Goal: Task Accomplishment & Management: Manage account settings

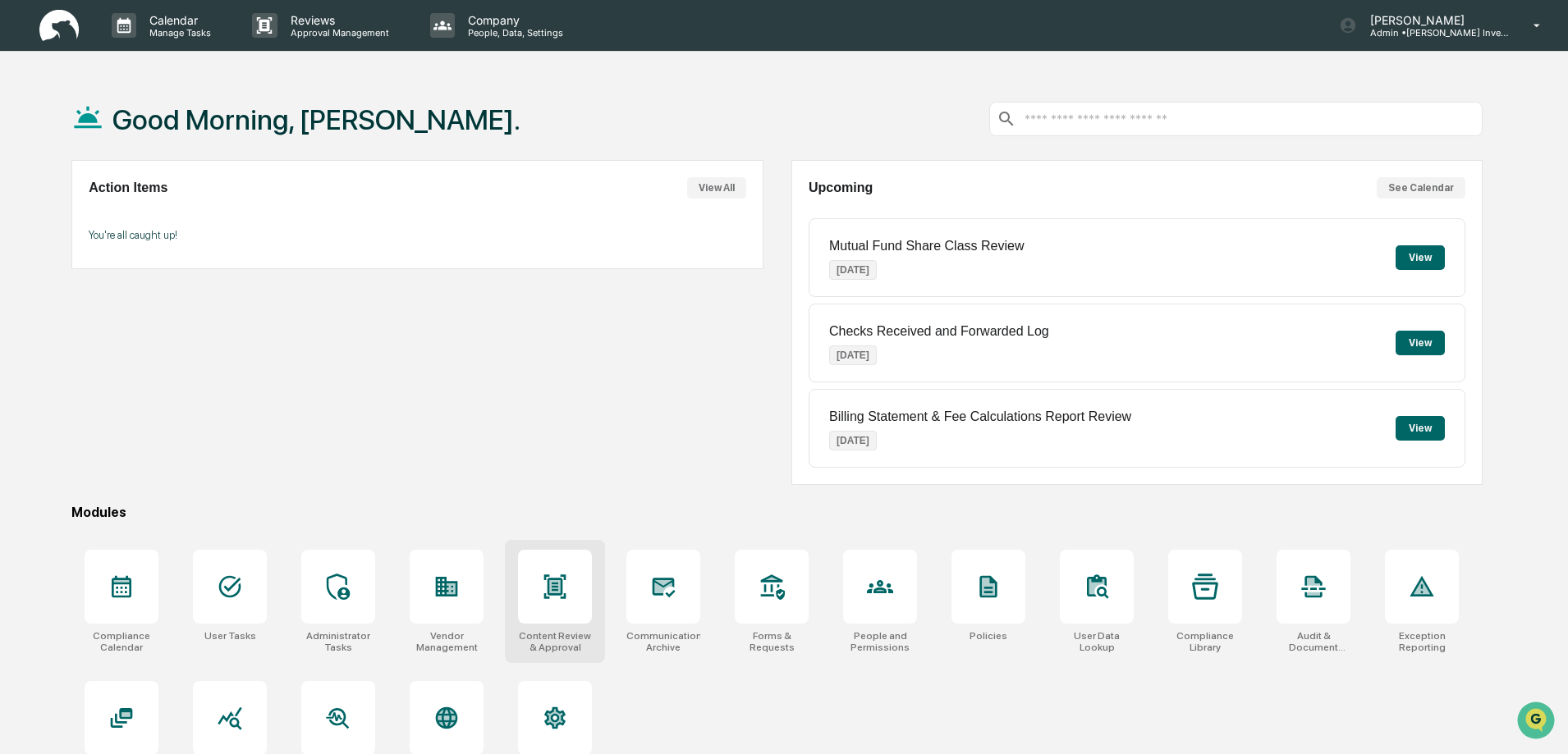
click at [554, 607] on div at bounding box center [554, 586] width 74 height 74
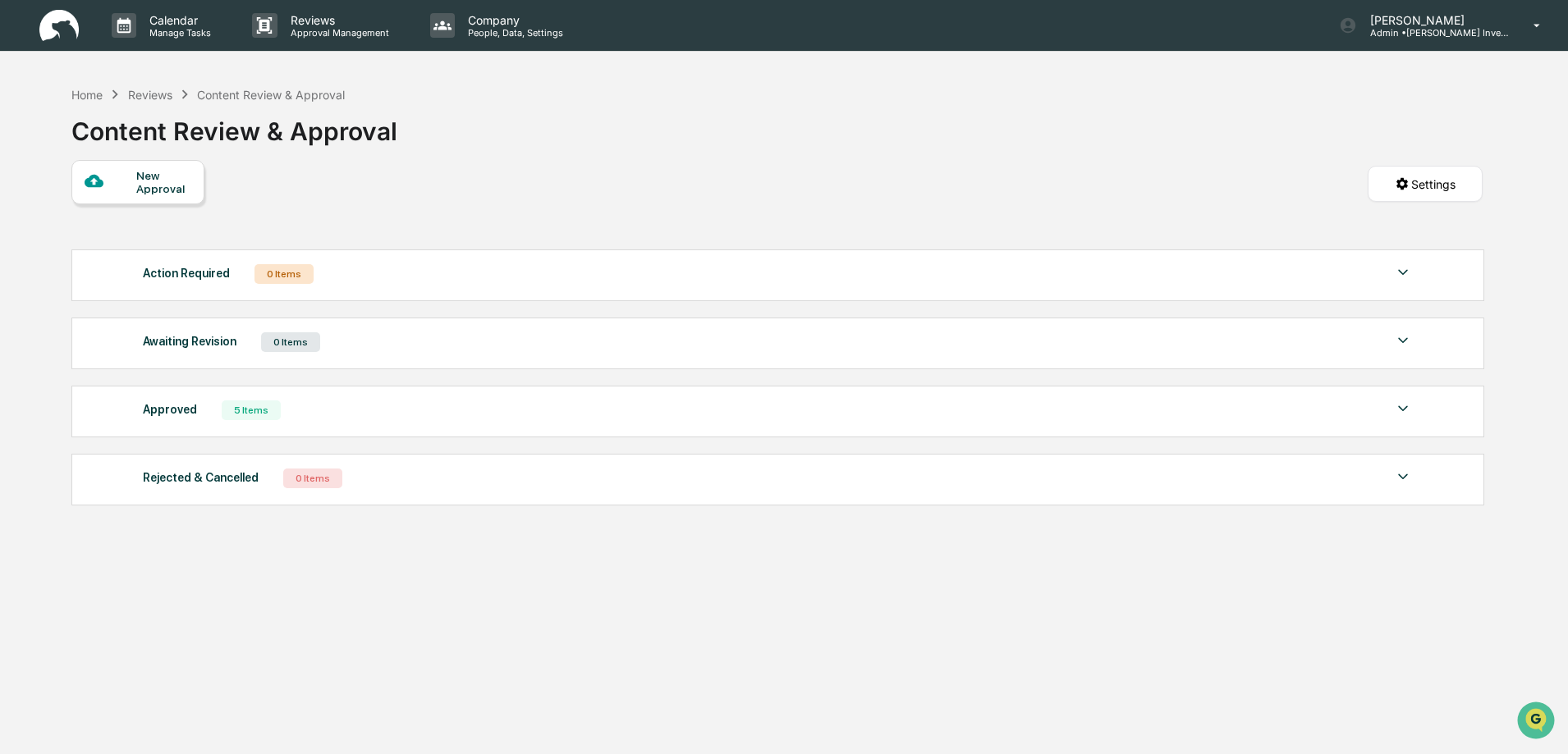
click at [236, 414] on div "5 Items" at bounding box center [251, 410] width 59 height 20
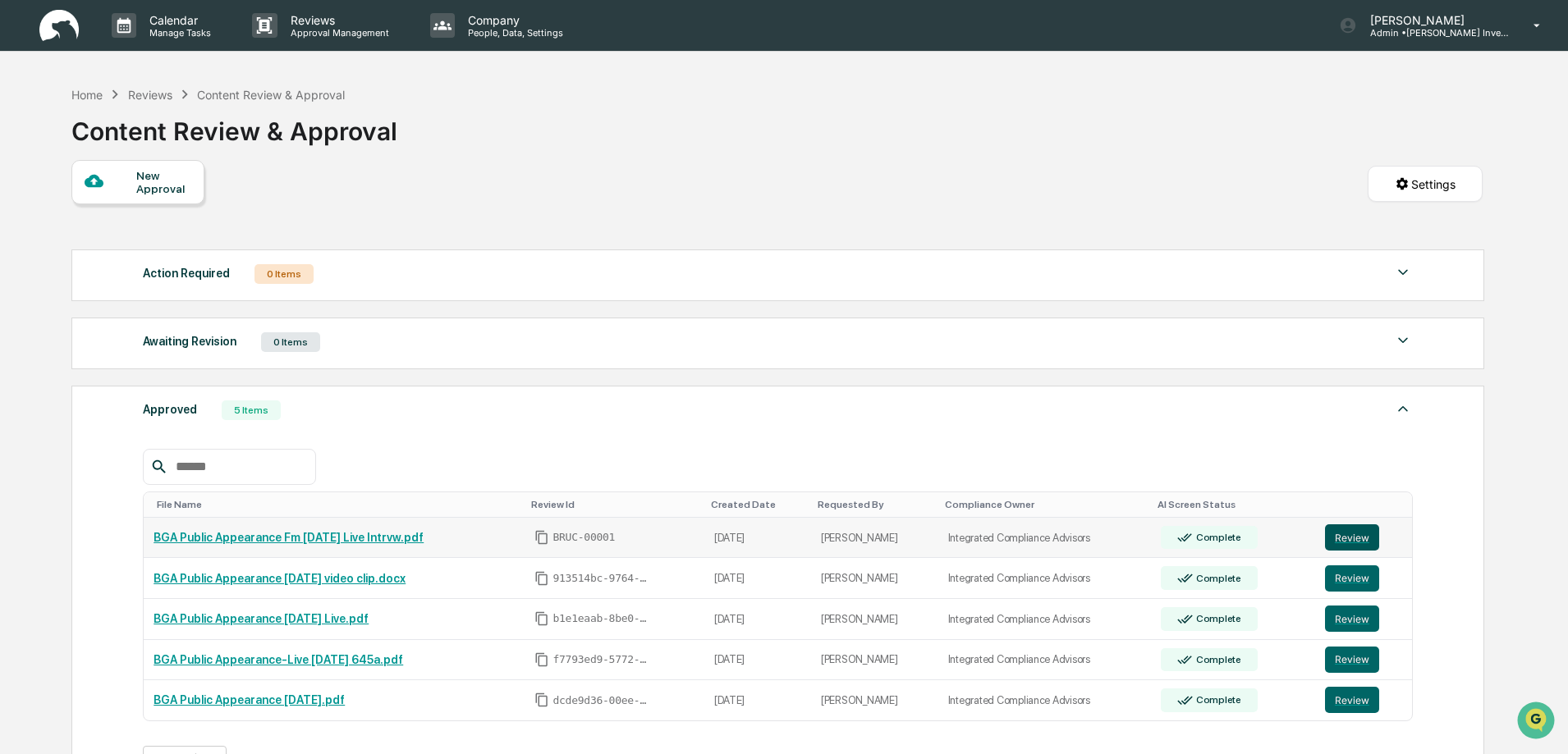
click at [1348, 535] on button "Review" at bounding box center [1351, 537] width 54 height 26
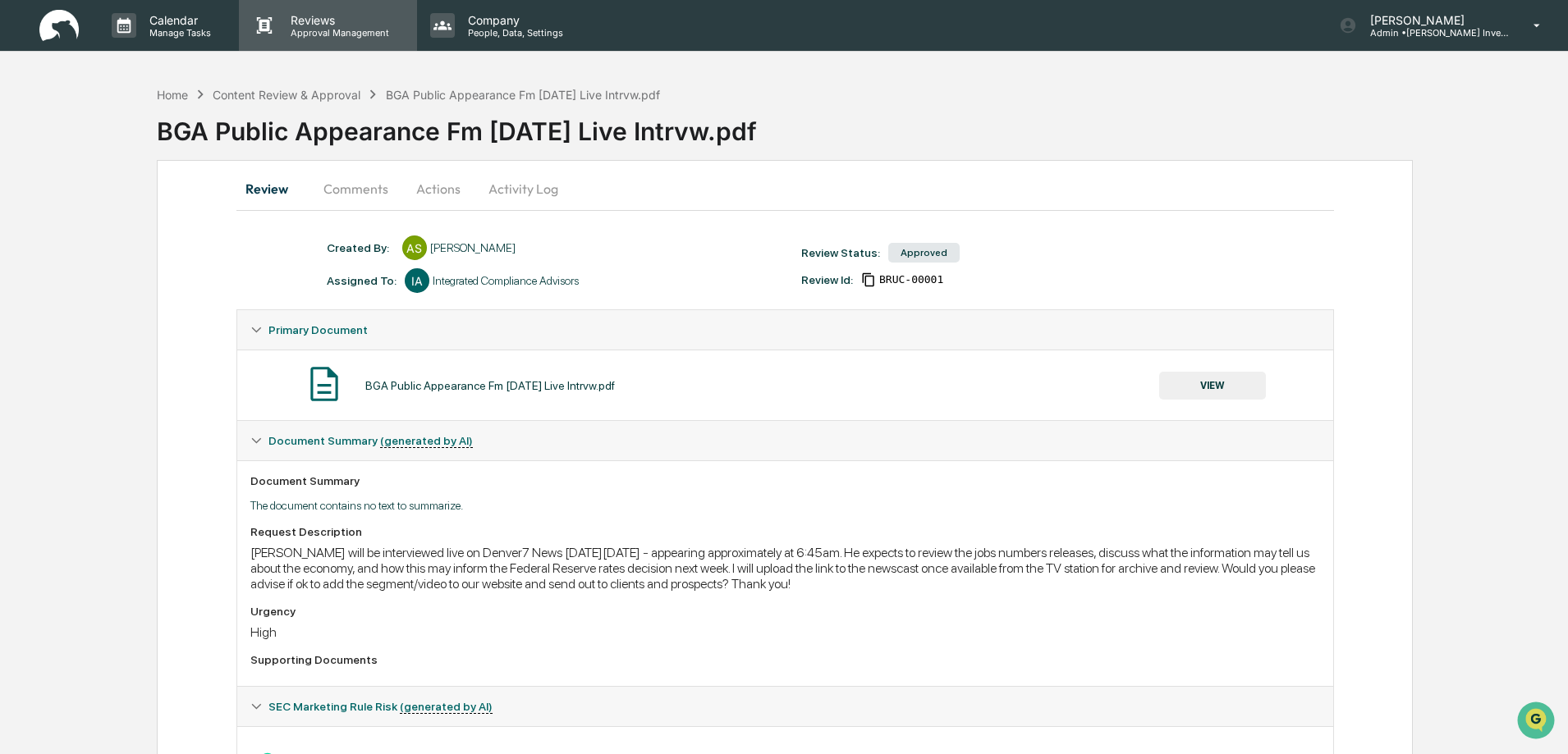
click at [301, 26] on p "Reviews" at bounding box center [337, 20] width 119 height 14
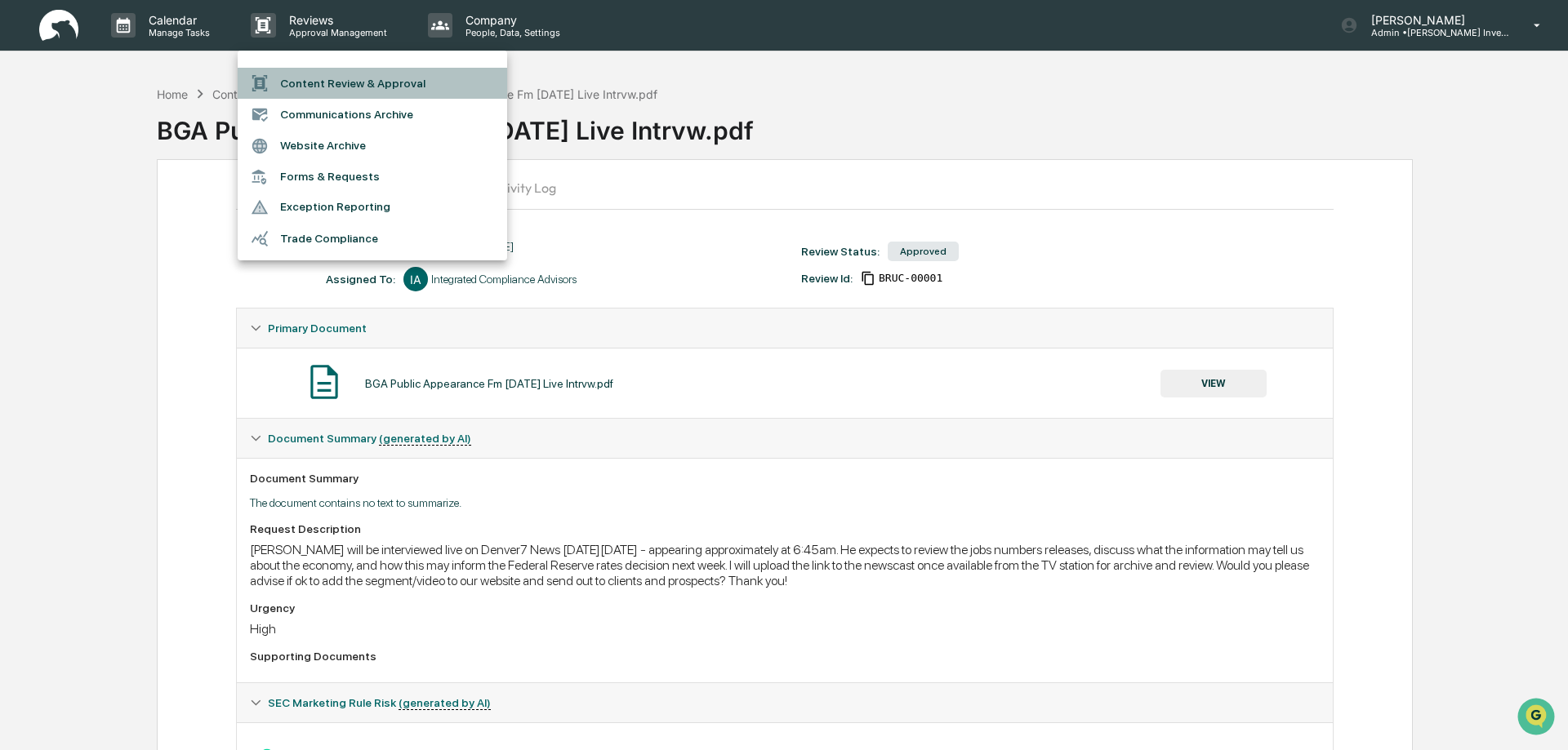
click at [328, 89] on li "Content Review & Approval" at bounding box center [372, 82] width 270 height 31
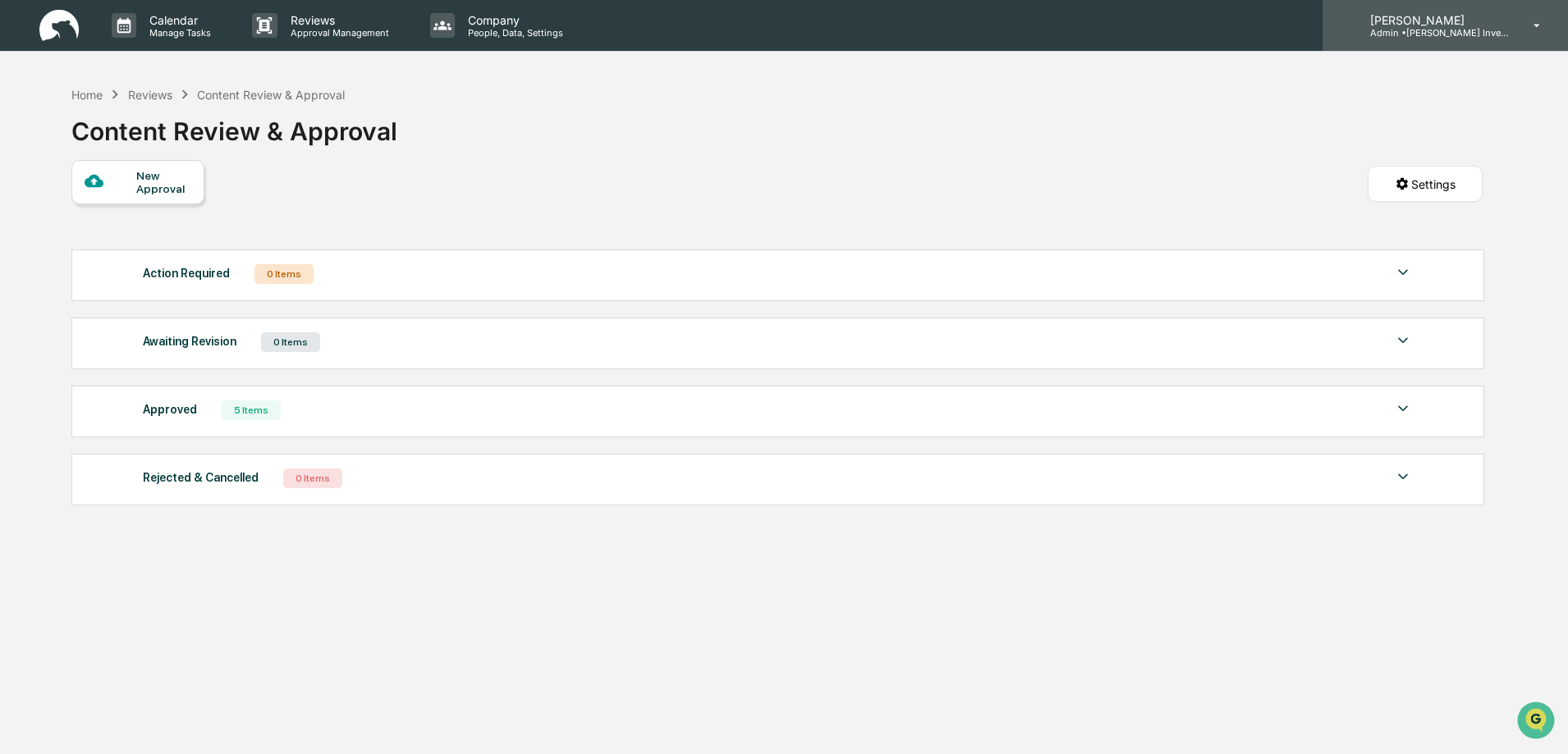
click at [1441, 27] on p "Admin • Bruce G. Allen Investments, LLC" at bounding box center [1433, 32] width 152 height 12
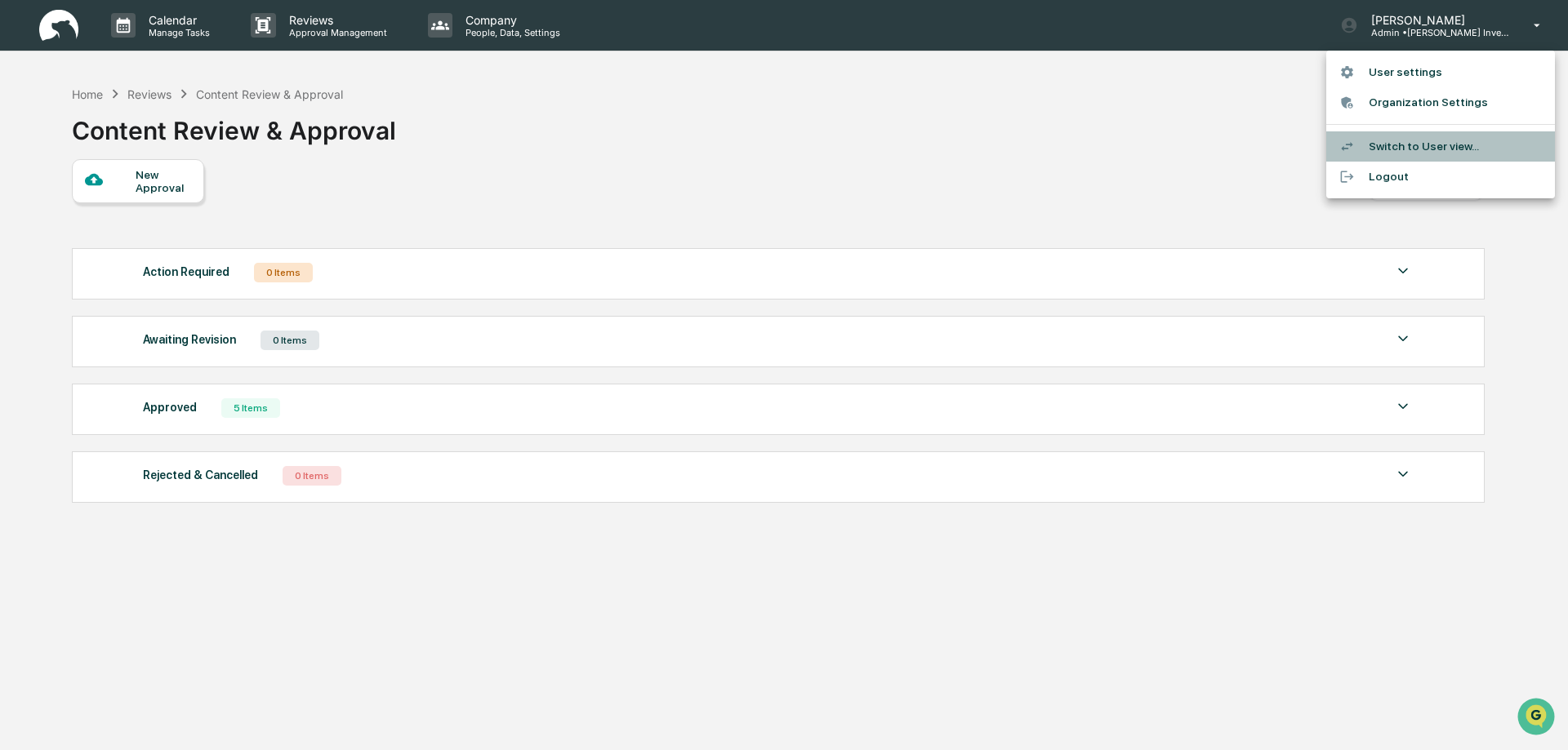
click at [1390, 143] on li "Switch to User view..." at bounding box center [1440, 146] width 229 height 30
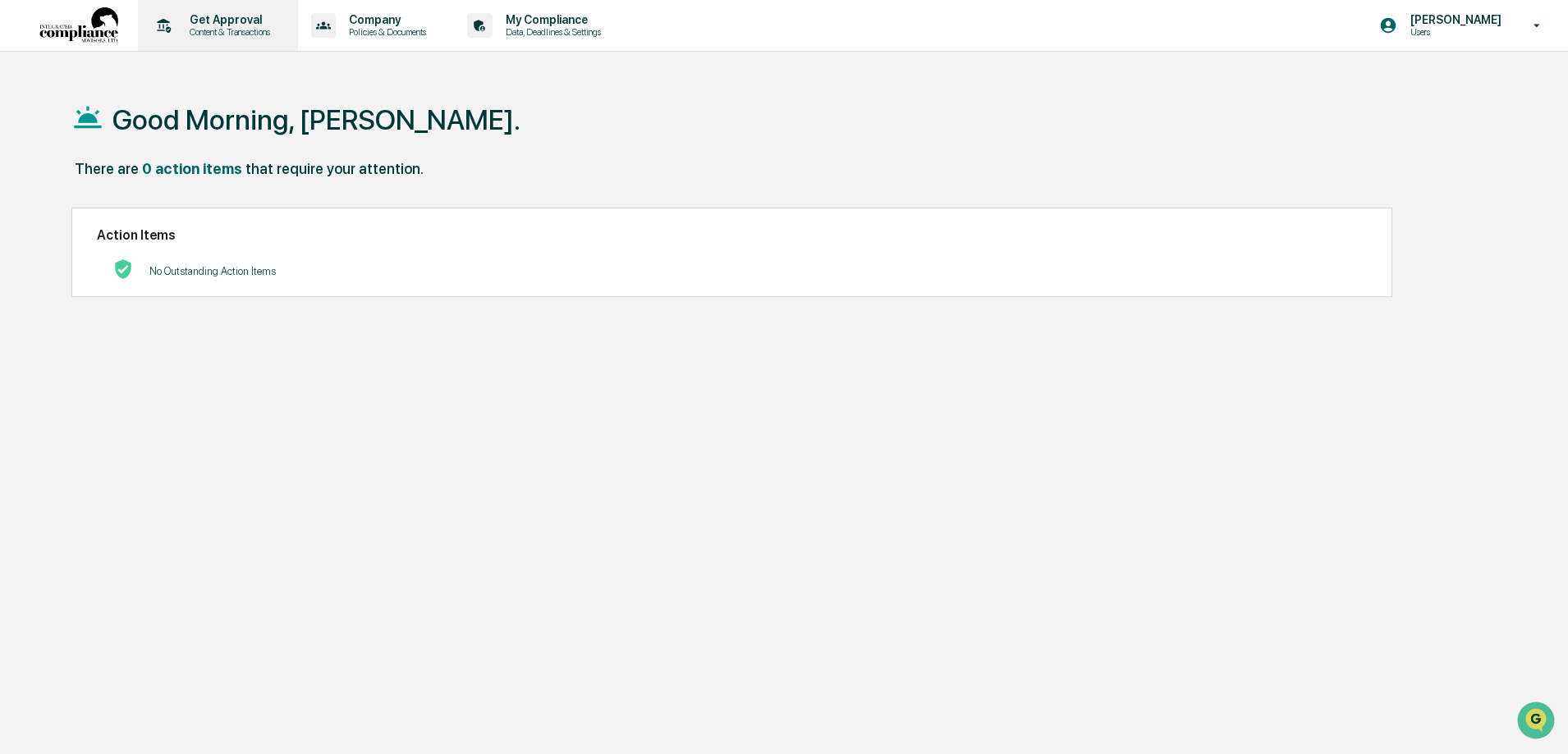
click at [214, 27] on p "Content & Transactions" at bounding box center [227, 31] width 102 height 12
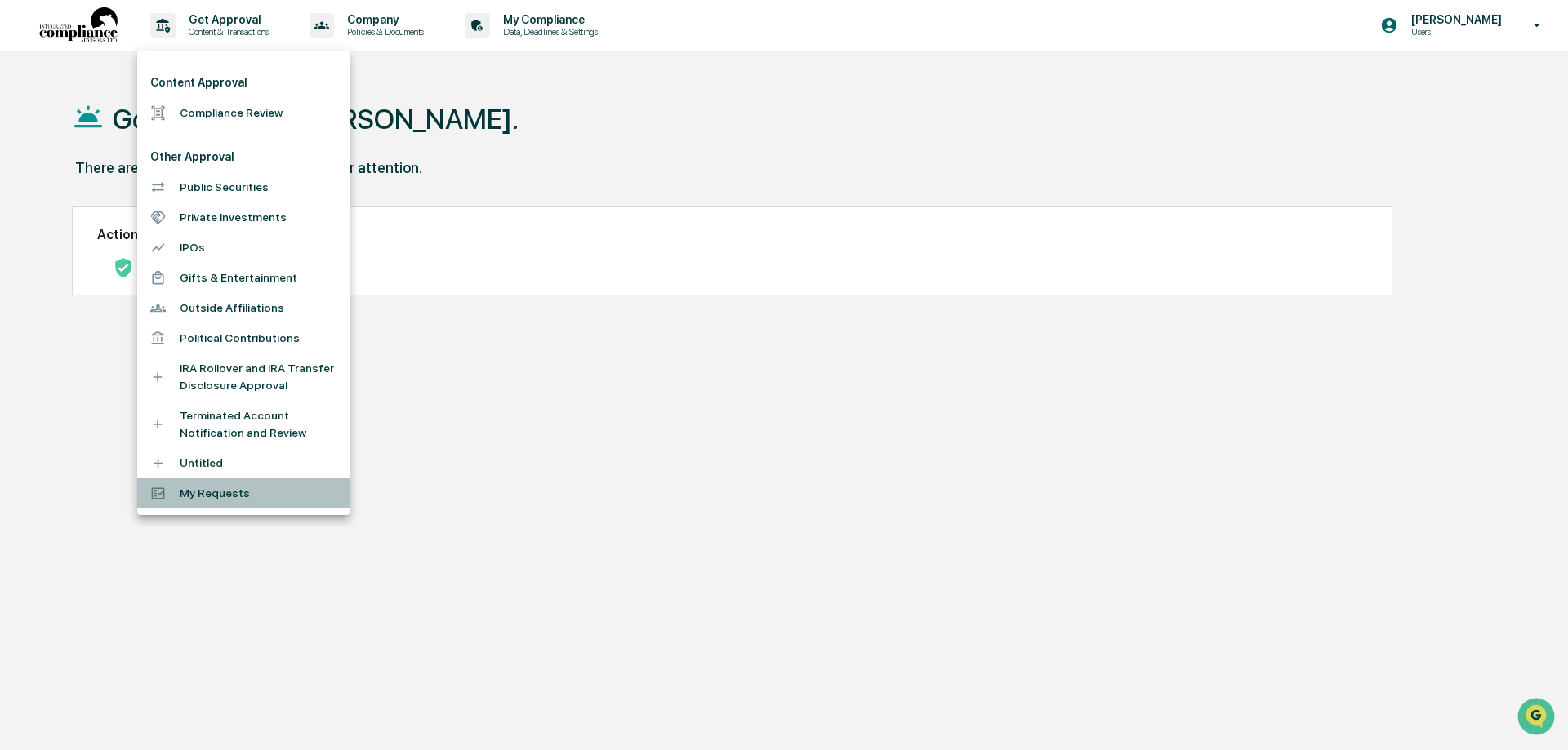
click at [211, 496] on li "My Requests" at bounding box center [243, 494] width 212 height 30
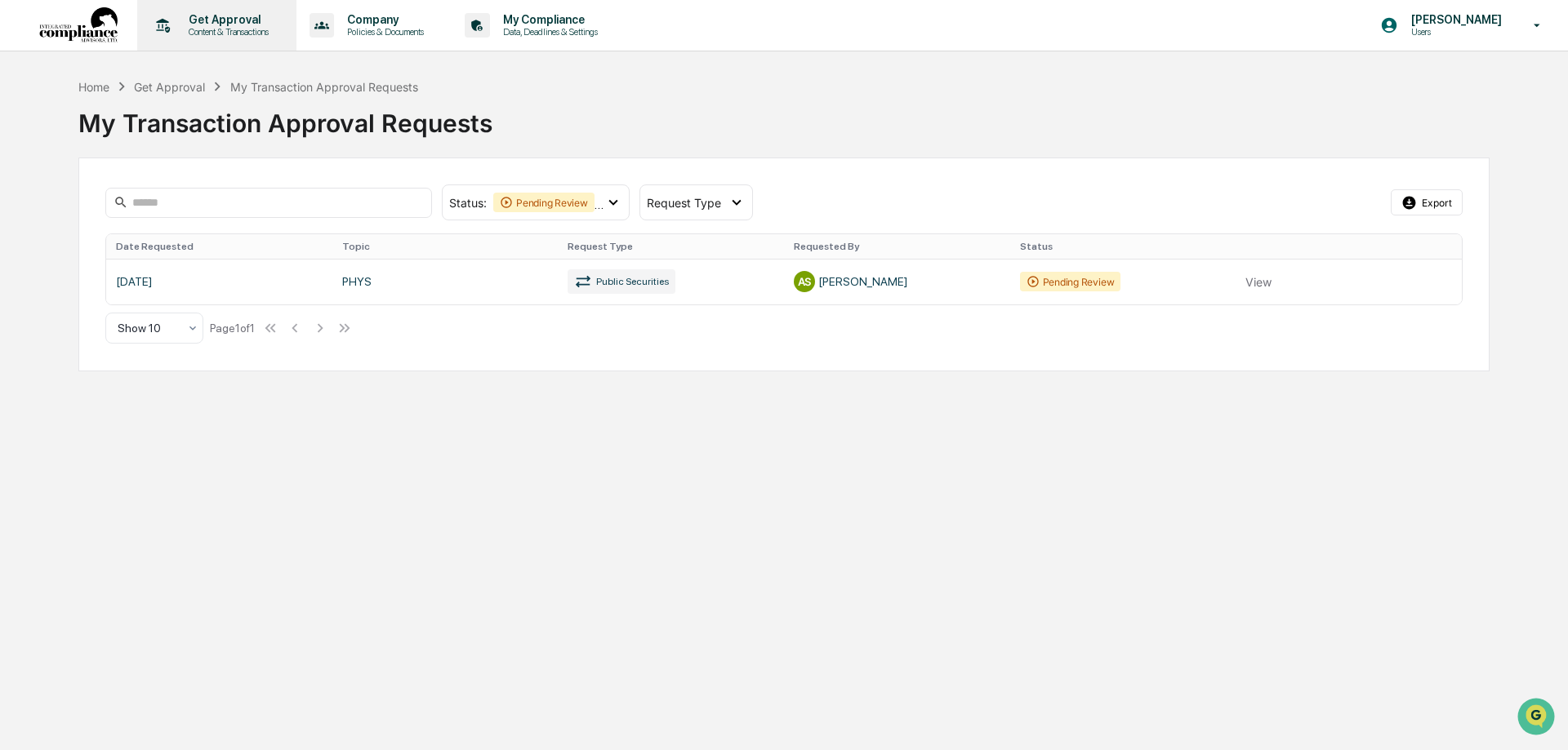
click at [215, 28] on p "Content & Transactions" at bounding box center [226, 31] width 101 height 12
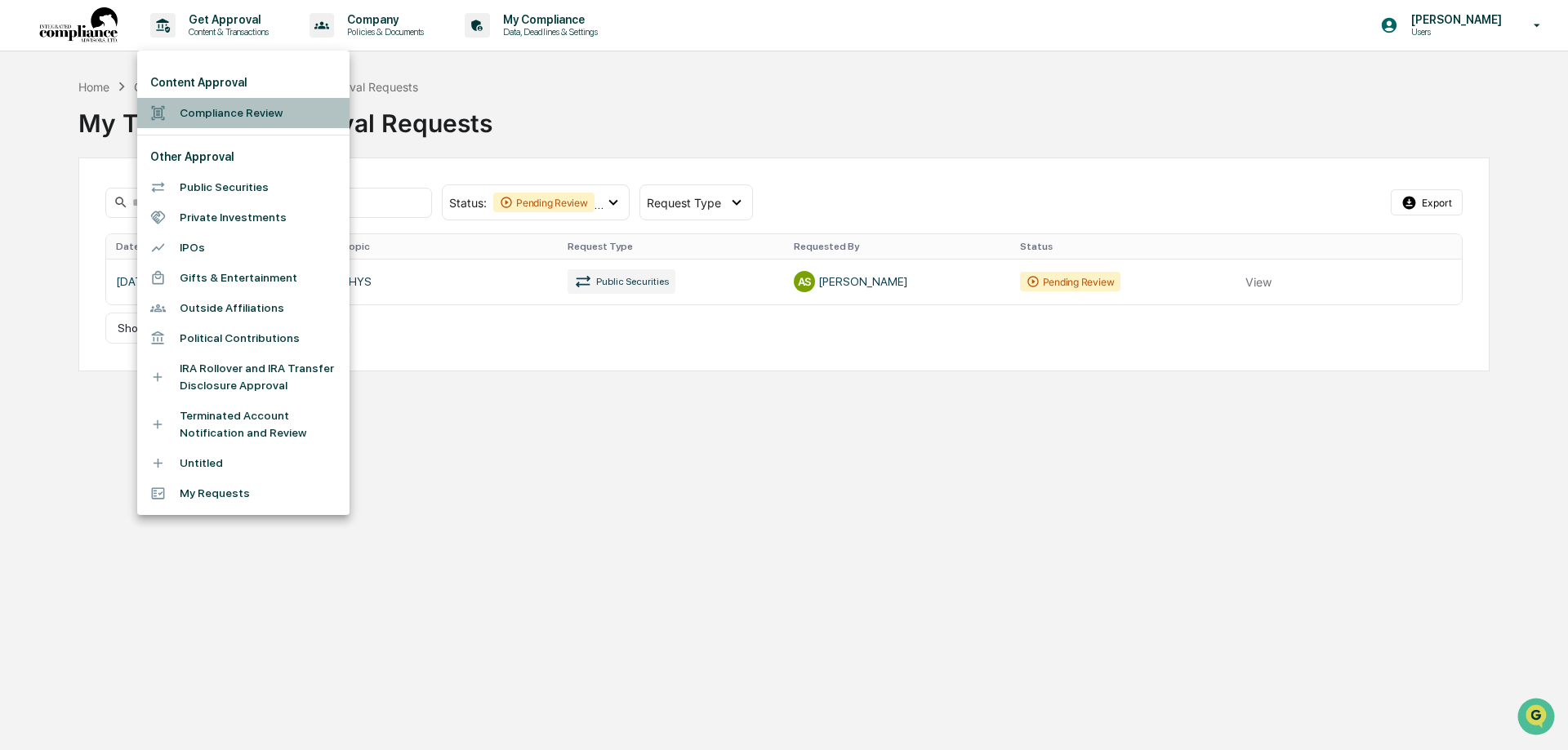
click at [217, 113] on li "Compliance Review" at bounding box center [243, 113] width 212 height 30
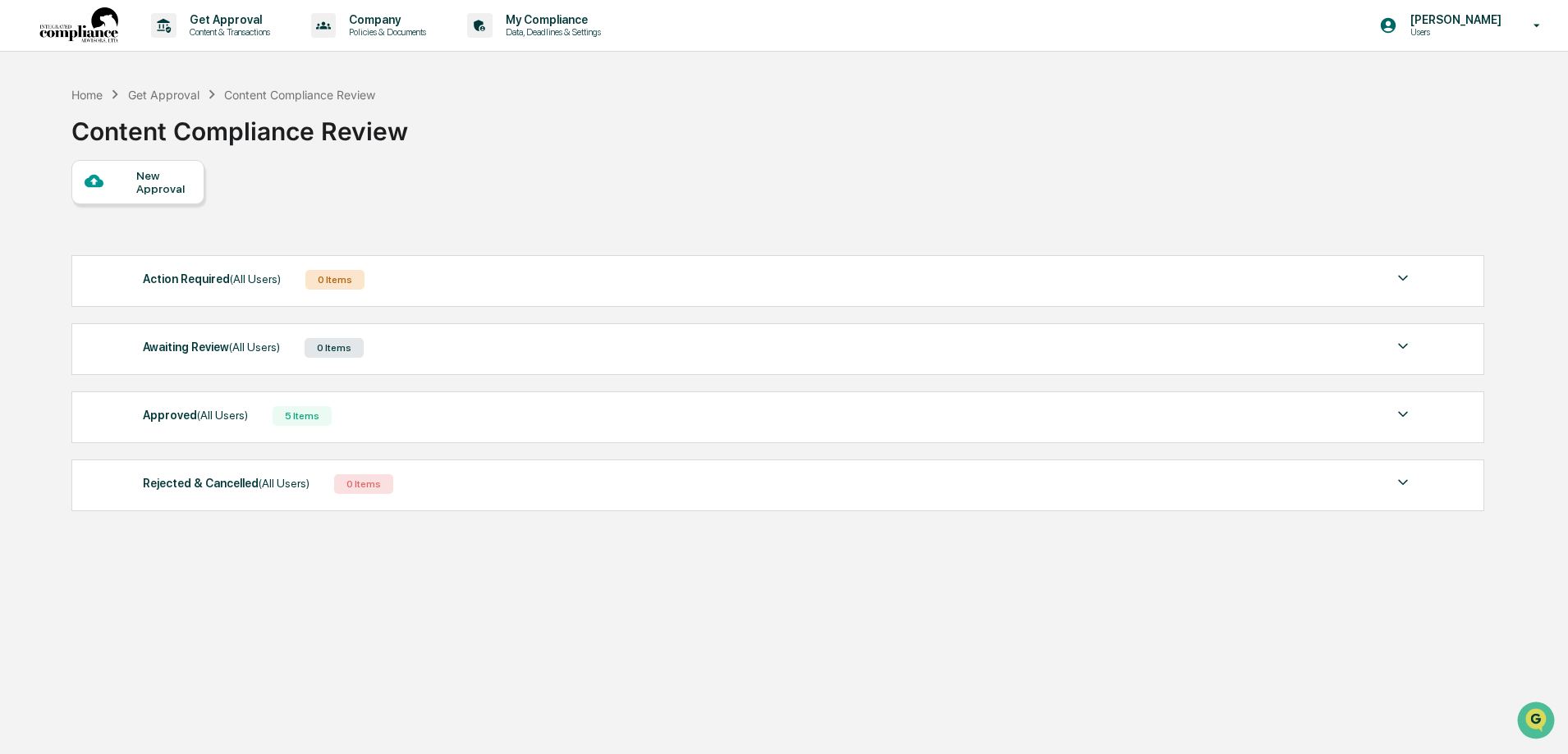
click at [199, 417] on span "(All Users)" at bounding box center [222, 415] width 51 height 13
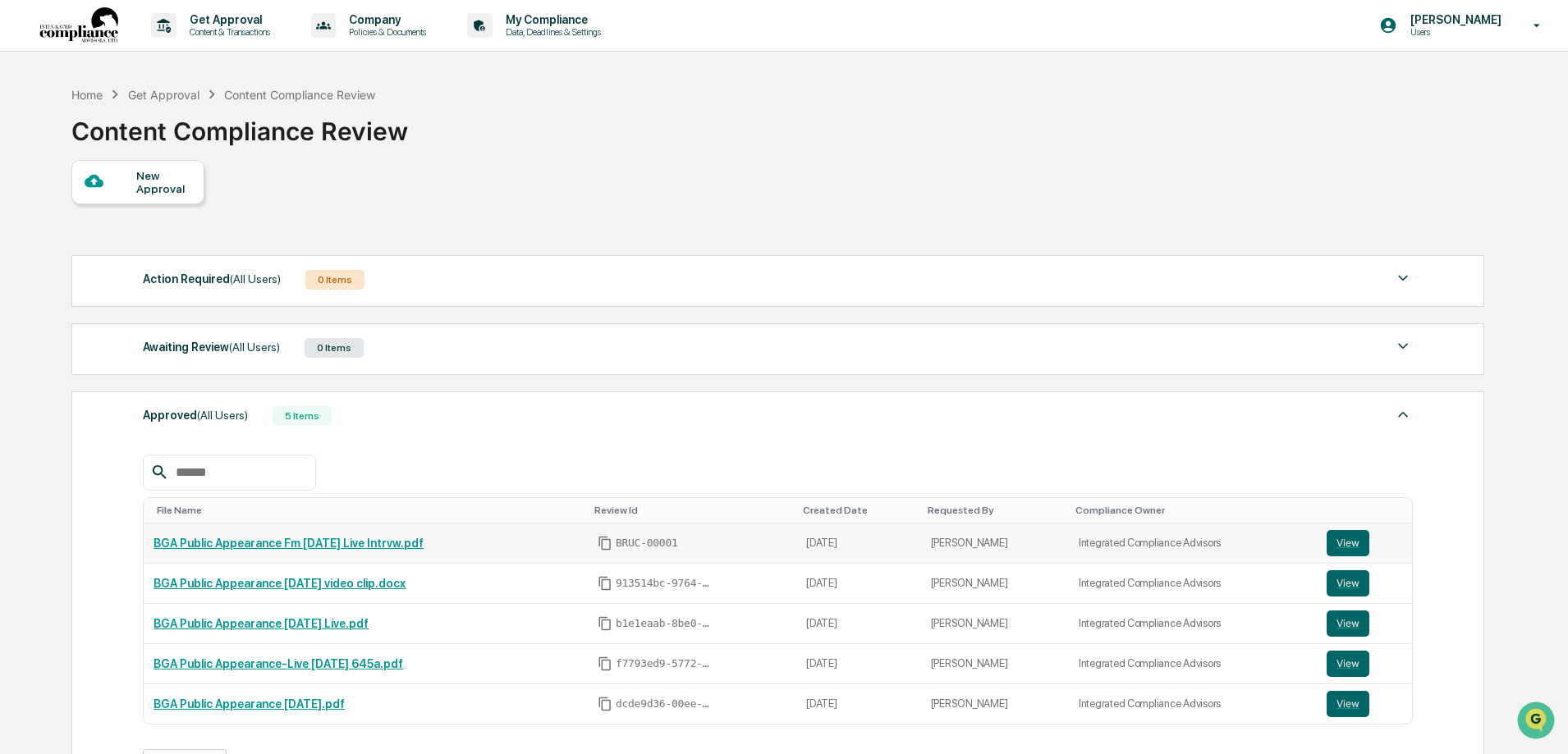
click at [347, 545] on link "BGA Public Appearance Fm [DATE] Live Intrvw.pdf" at bounding box center [288, 543] width 270 height 13
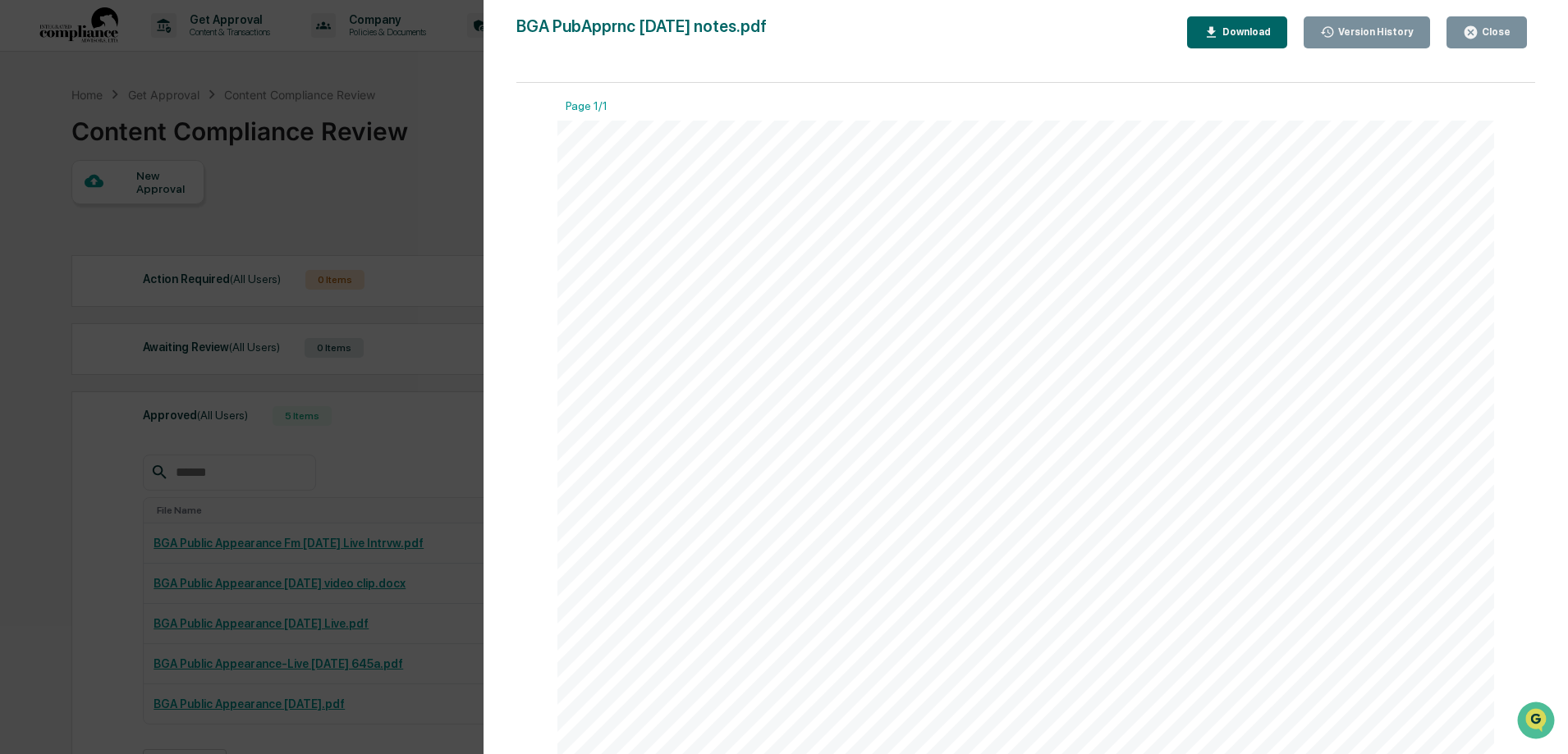
click at [1494, 34] on div "Close" at bounding box center [1494, 31] width 32 height 12
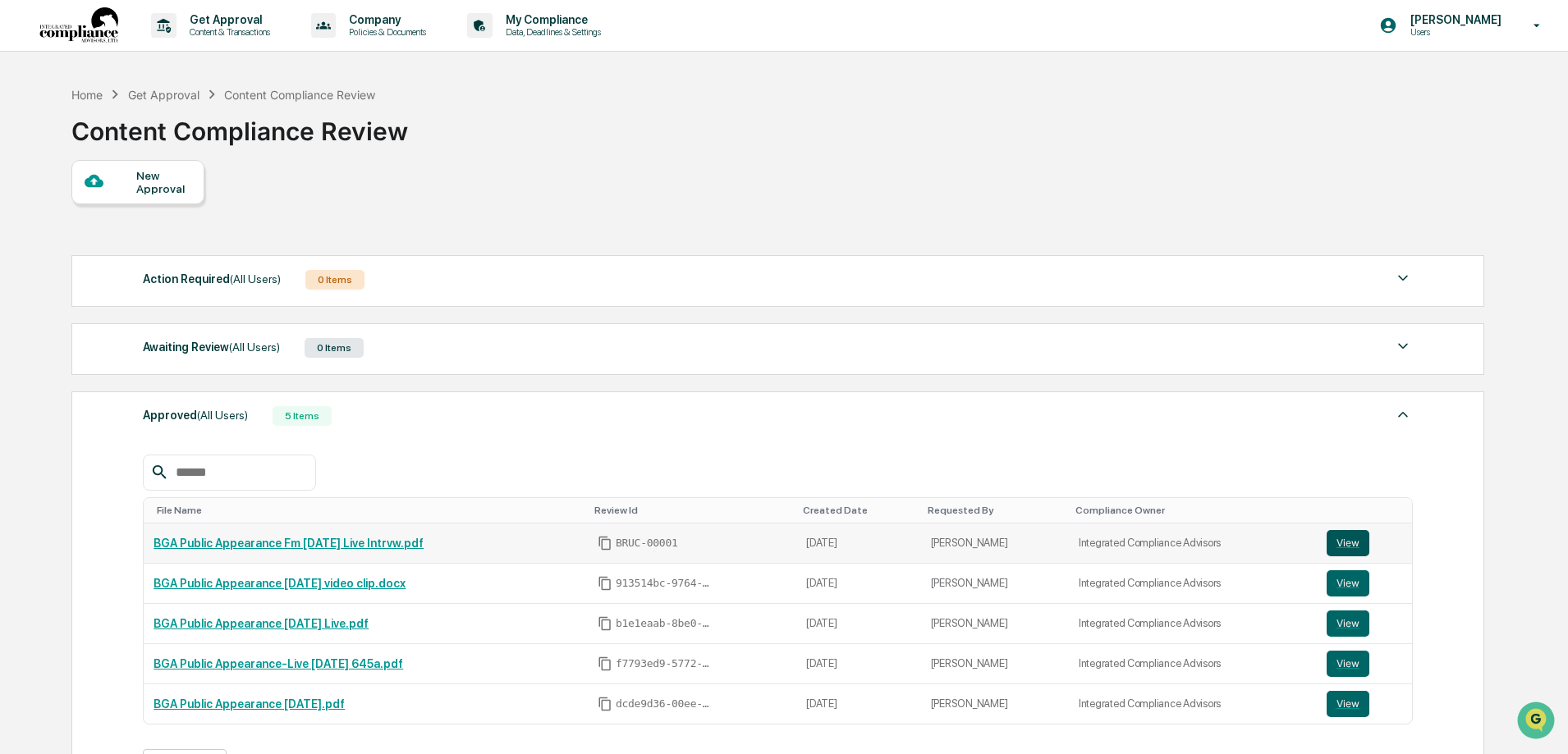
click at [1345, 543] on button "View" at bounding box center [1348, 543] width 43 height 26
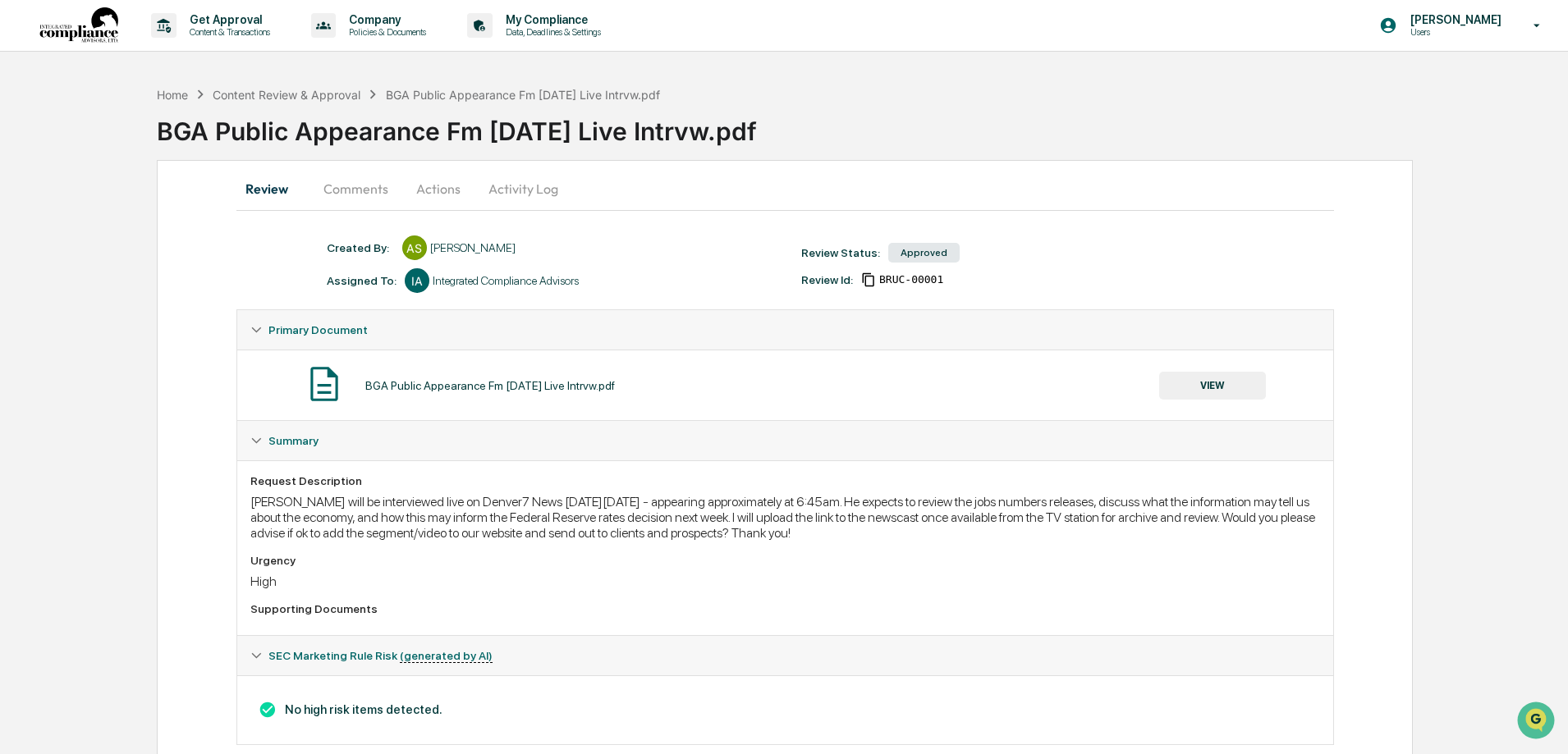
click at [360, 194] on button "Comments" at bounding box center [356, 189] width 91 height 39
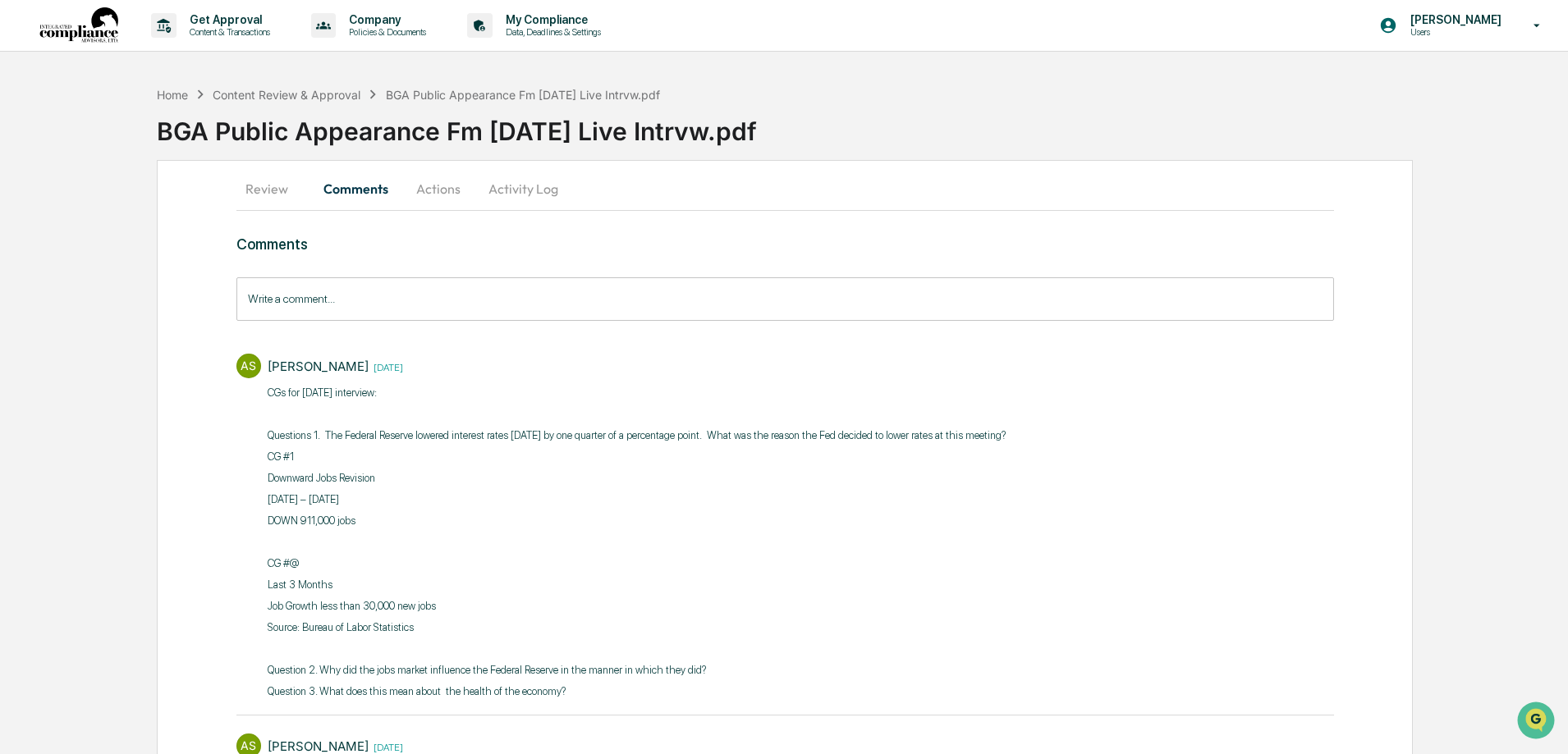
click at [295, 296] on input "Write a comment..." at bounding box center [784, 299] width 1097 height 44
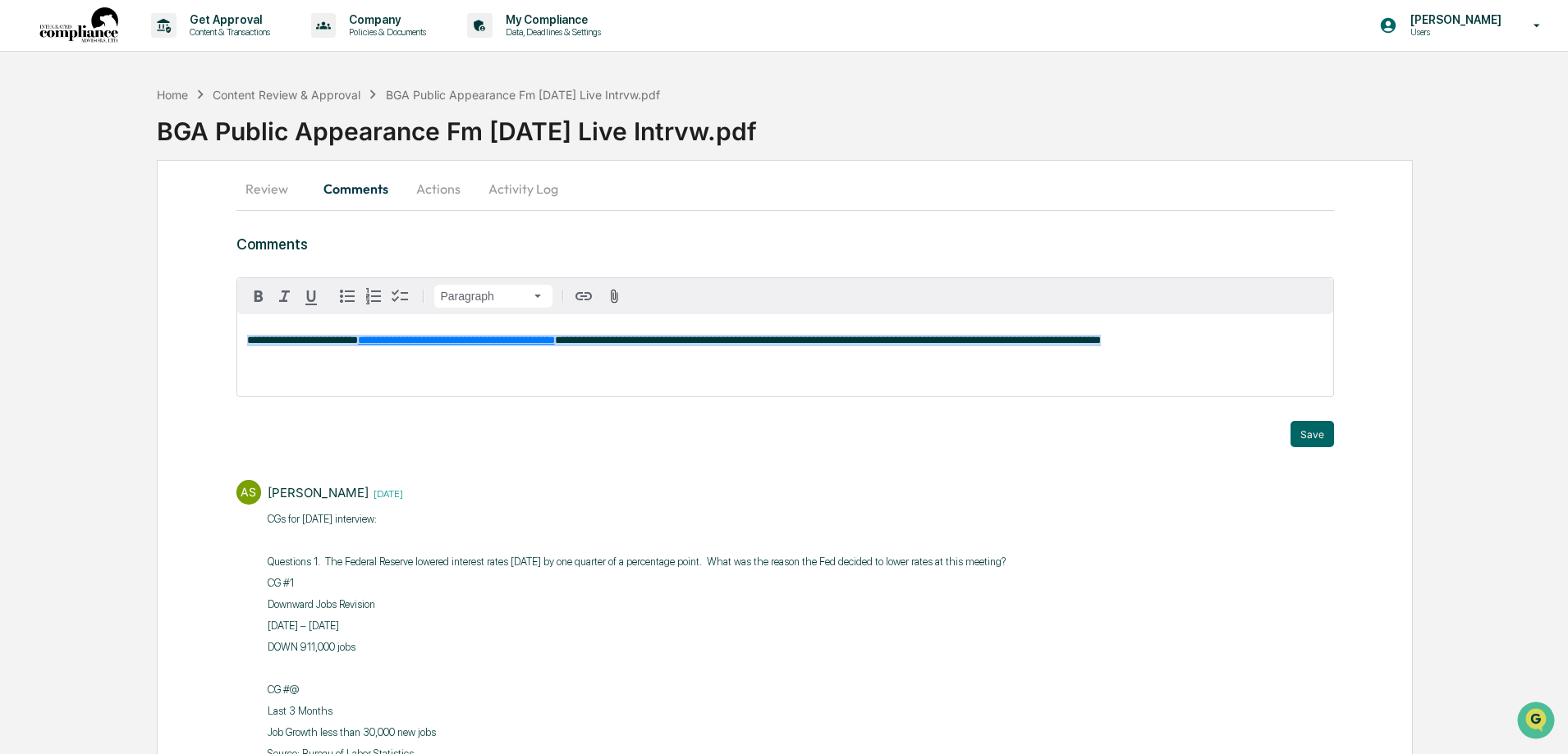
drag, startPoint x: 1206, startPoint y: 342, endPoint x: 240, endPoint y: 351, distance: 966.0
click at [240, 351] on div "**********" at bounding box center [784, 356] width 1096 height 82
click at [1207, 346] on p "**********" at bounding box center [784, 340] width 1076 height 12
click at [1302, 433] on button "Save" at bounding box center [1311, 433] width 44 height 26
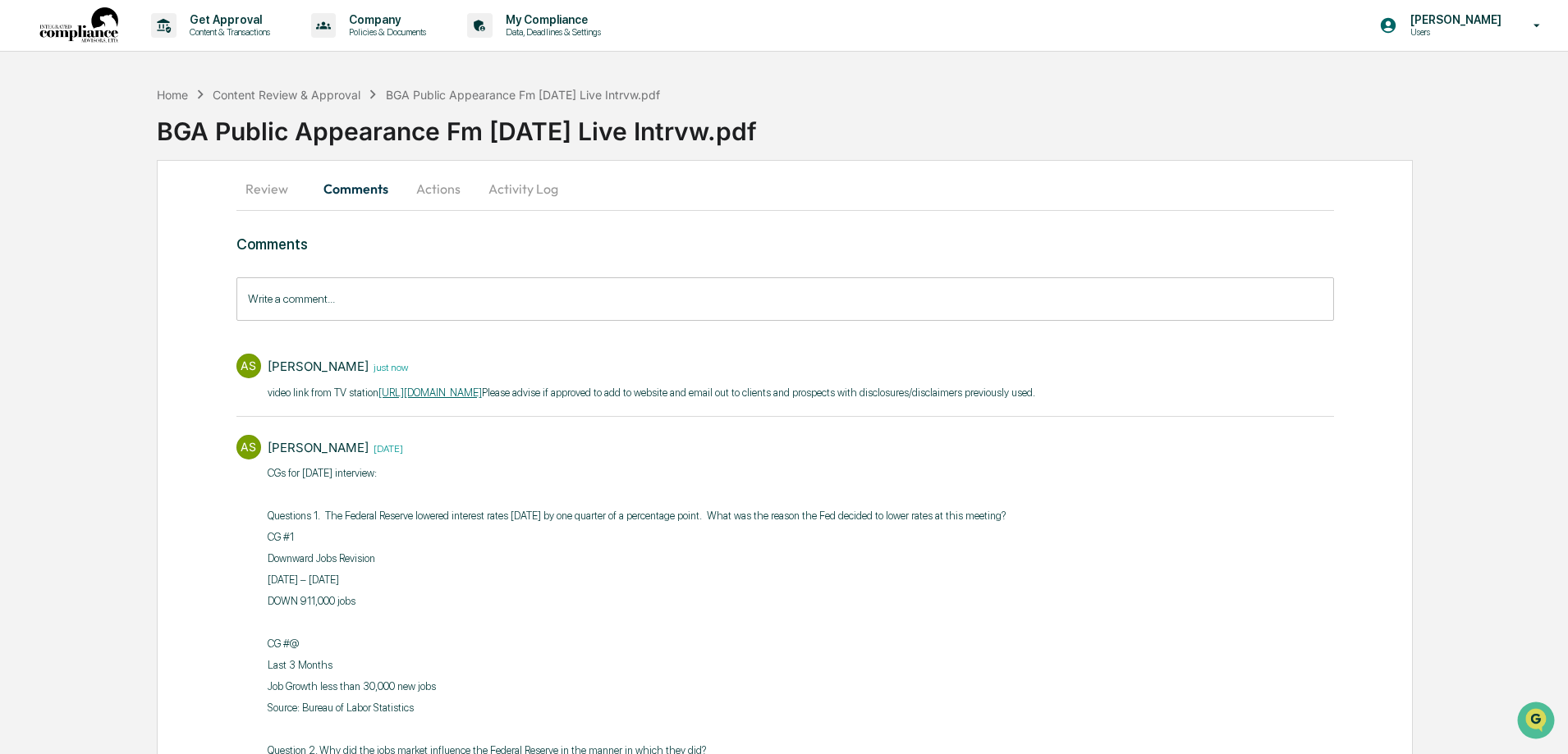
click at [455, 192] on button "Actions" at bounding box center [438, 189] width 74 height 39
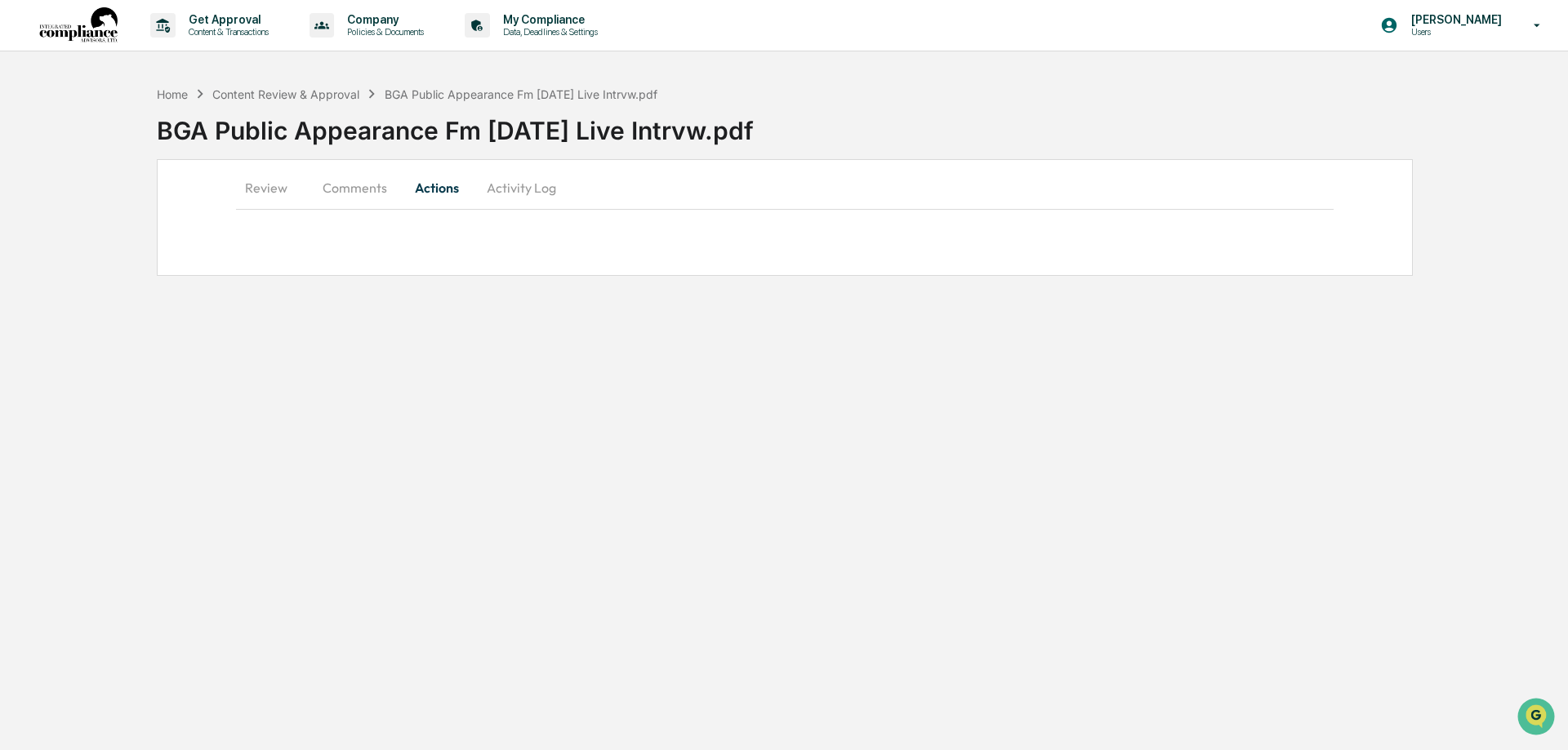
click at [270, 188] on button "Review" at bounding box center [272, 188] width 74 height 39
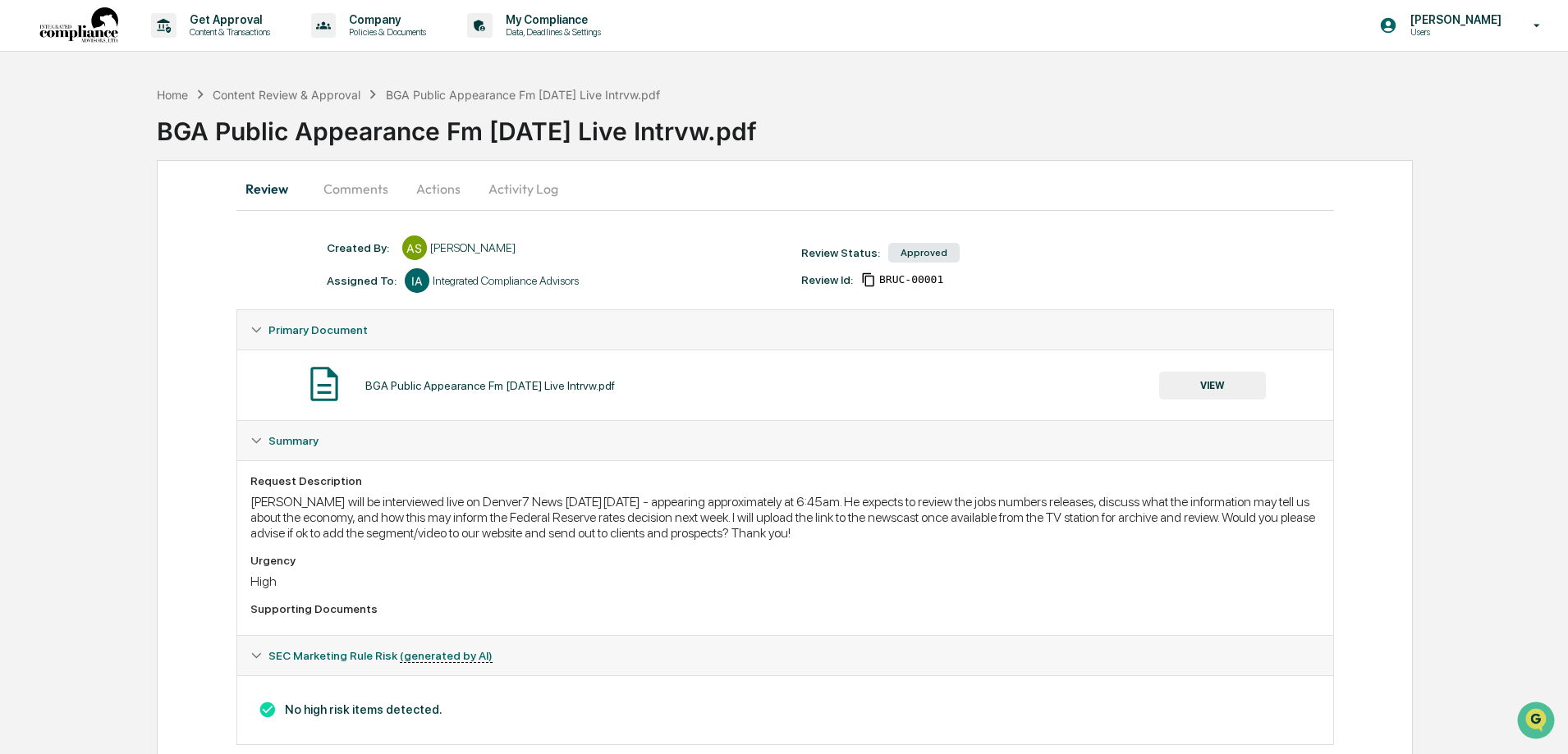
click at [434, 192] on button "Actions" at bounding box center [438, 189] width 74 height 39
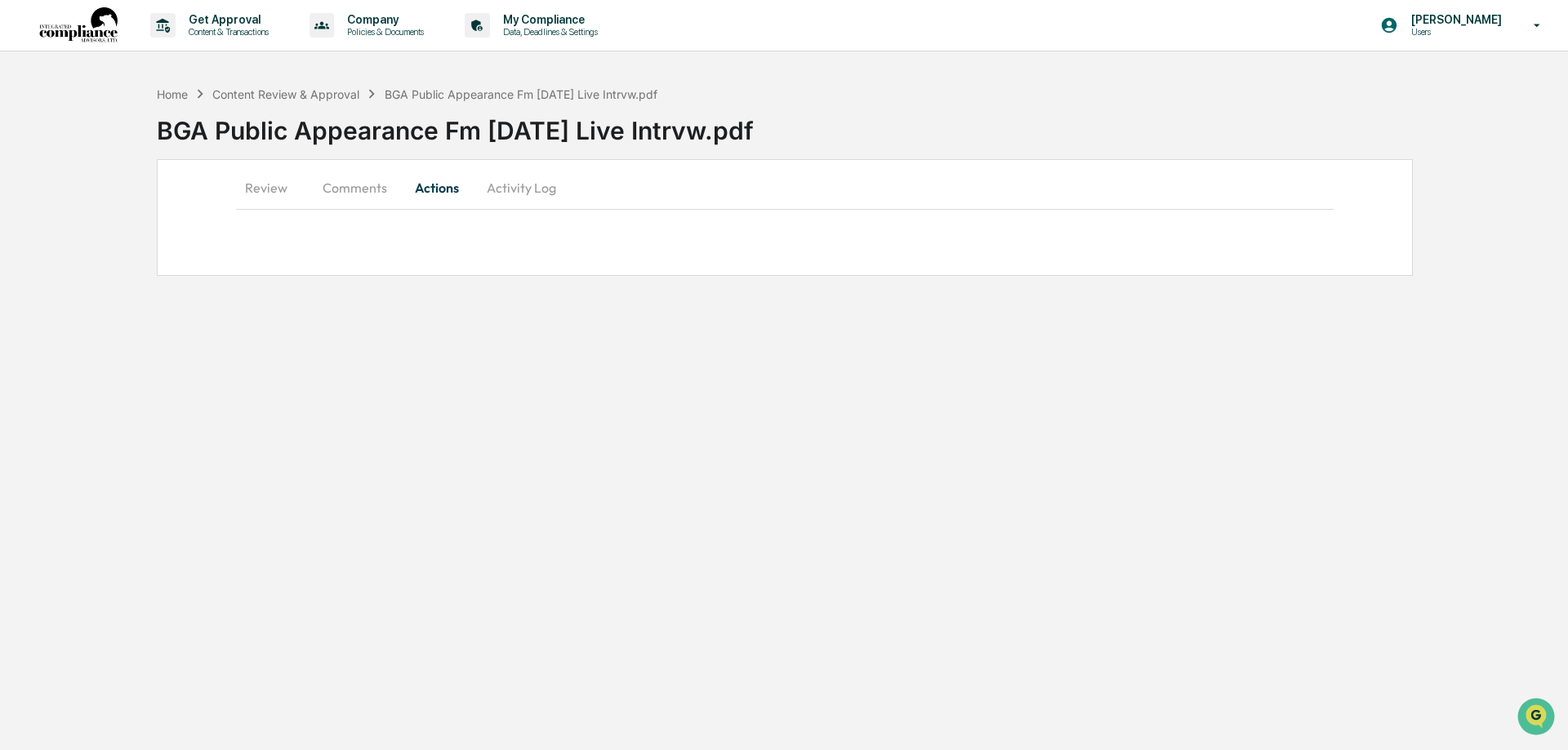
click at [521, 193] on button "Activity Log" at bounding box center [521, 188] width 96 height 39
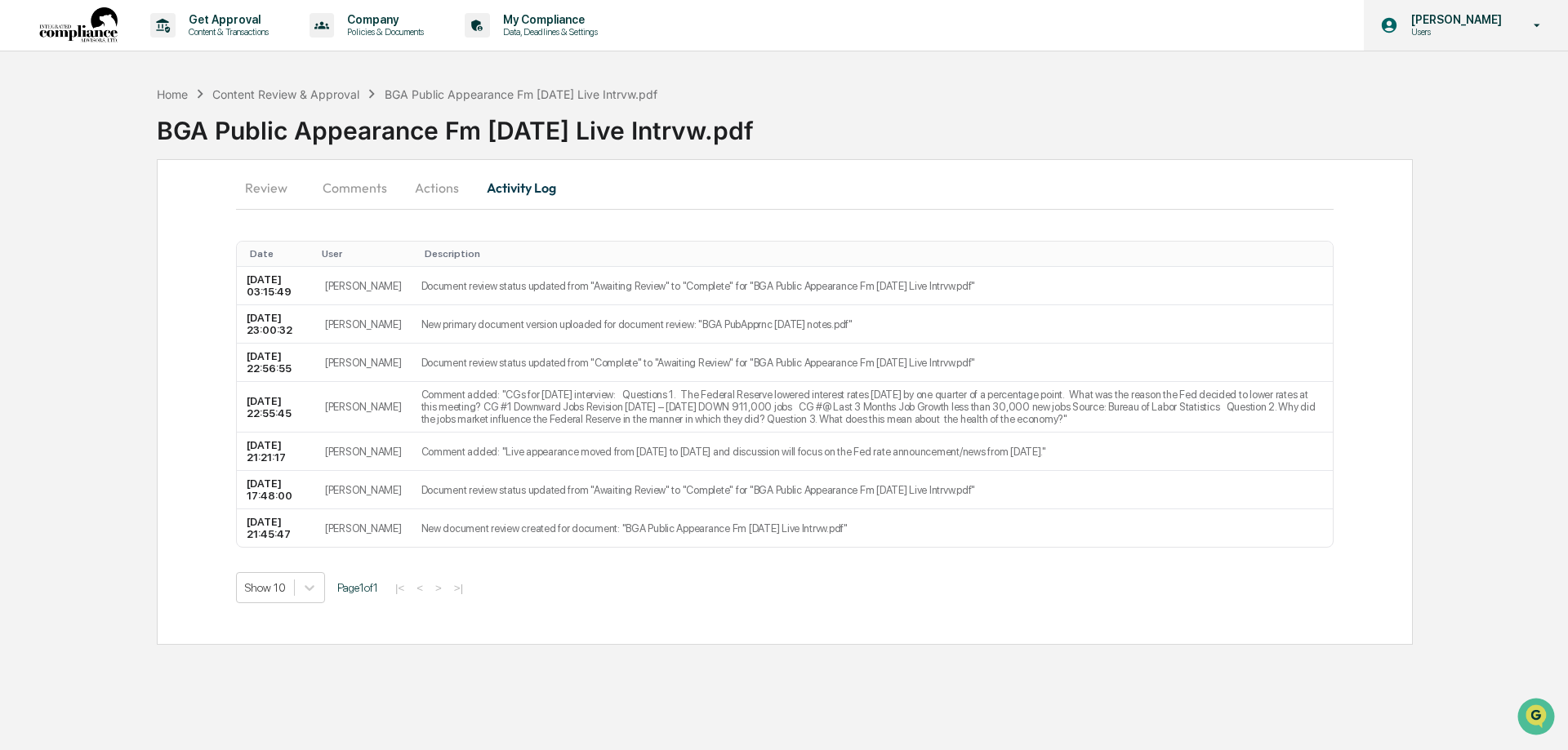
click at [1453, 34] on p "Users" at bounding box center [1454, 31] width 112 height 12
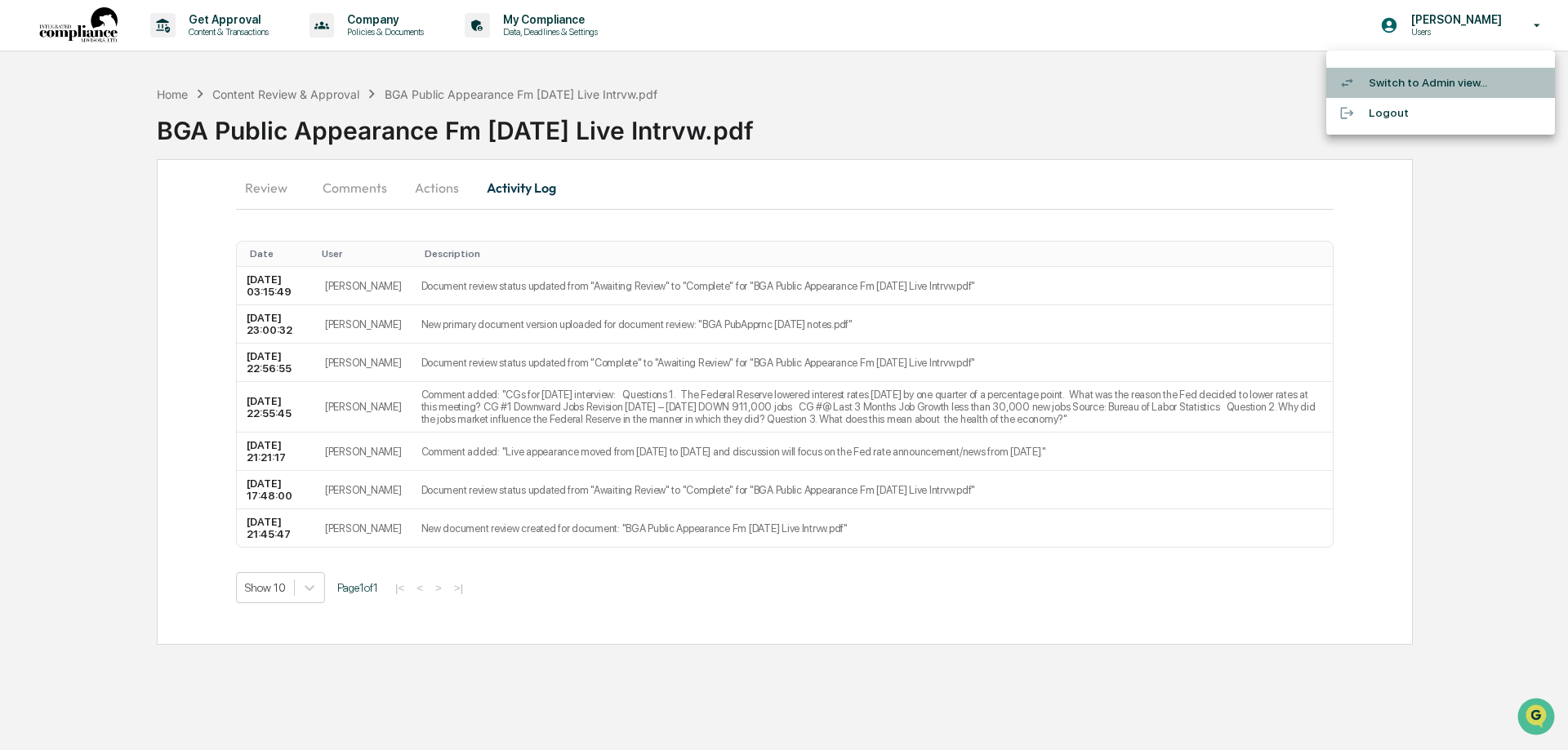
click at [1413, 82] on li "Switch to Admin view..." at bounding box center [1440, 82] width 229 height 30
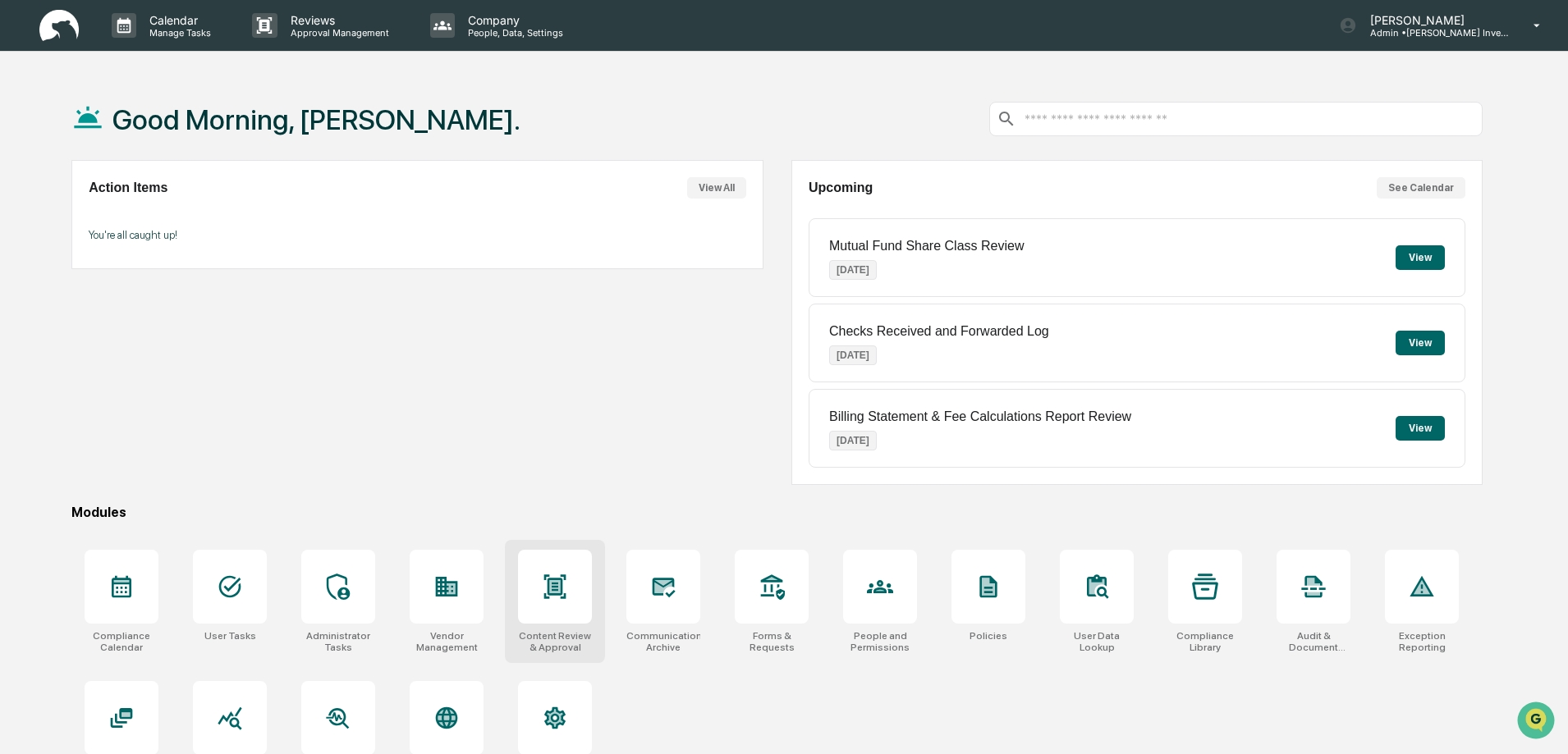
click at [564, 591] on icon at bounding box center [554, 586] width 26 height 26
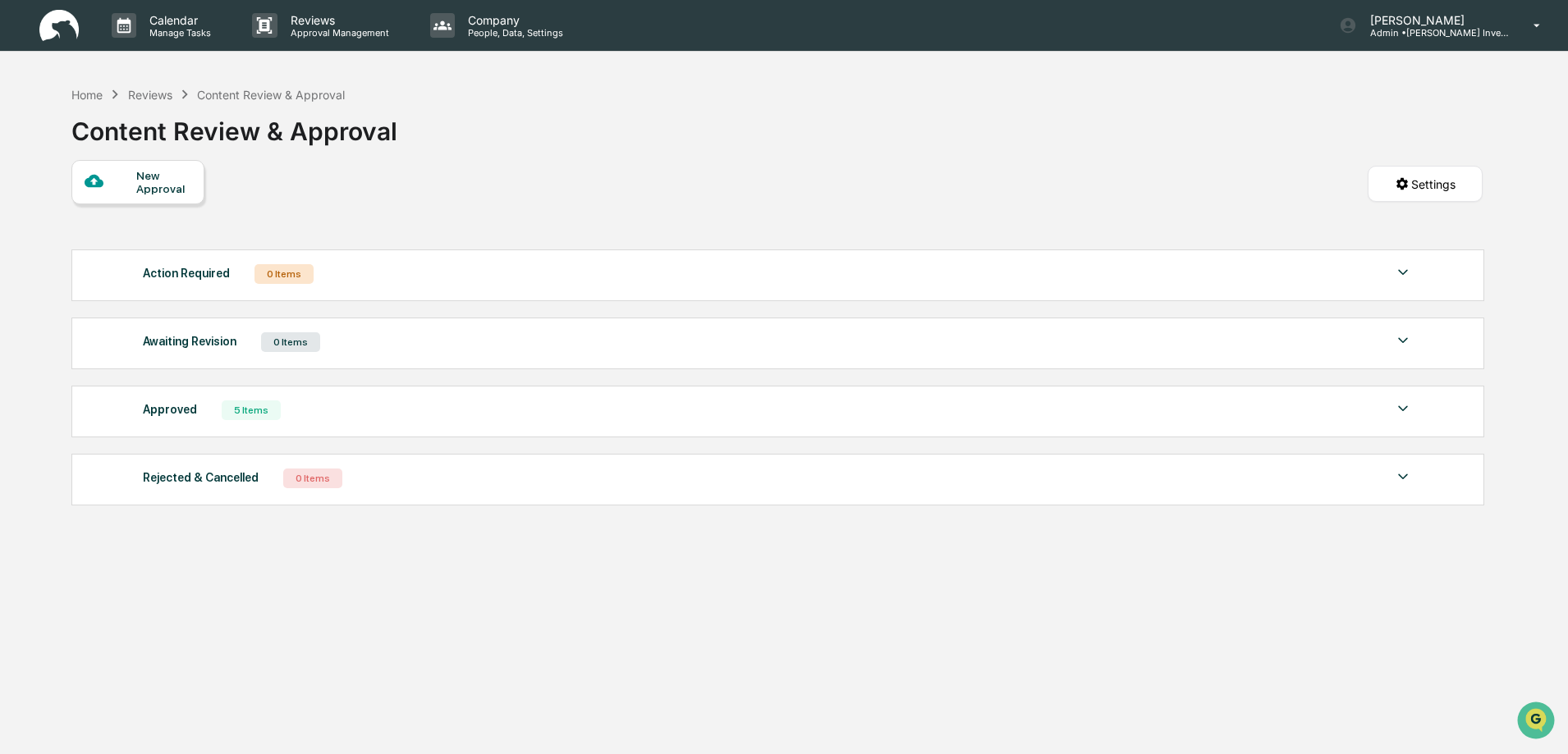
click at [242, 413] on div "5 Items" at bounding box center [251, 410] width 59 height 20
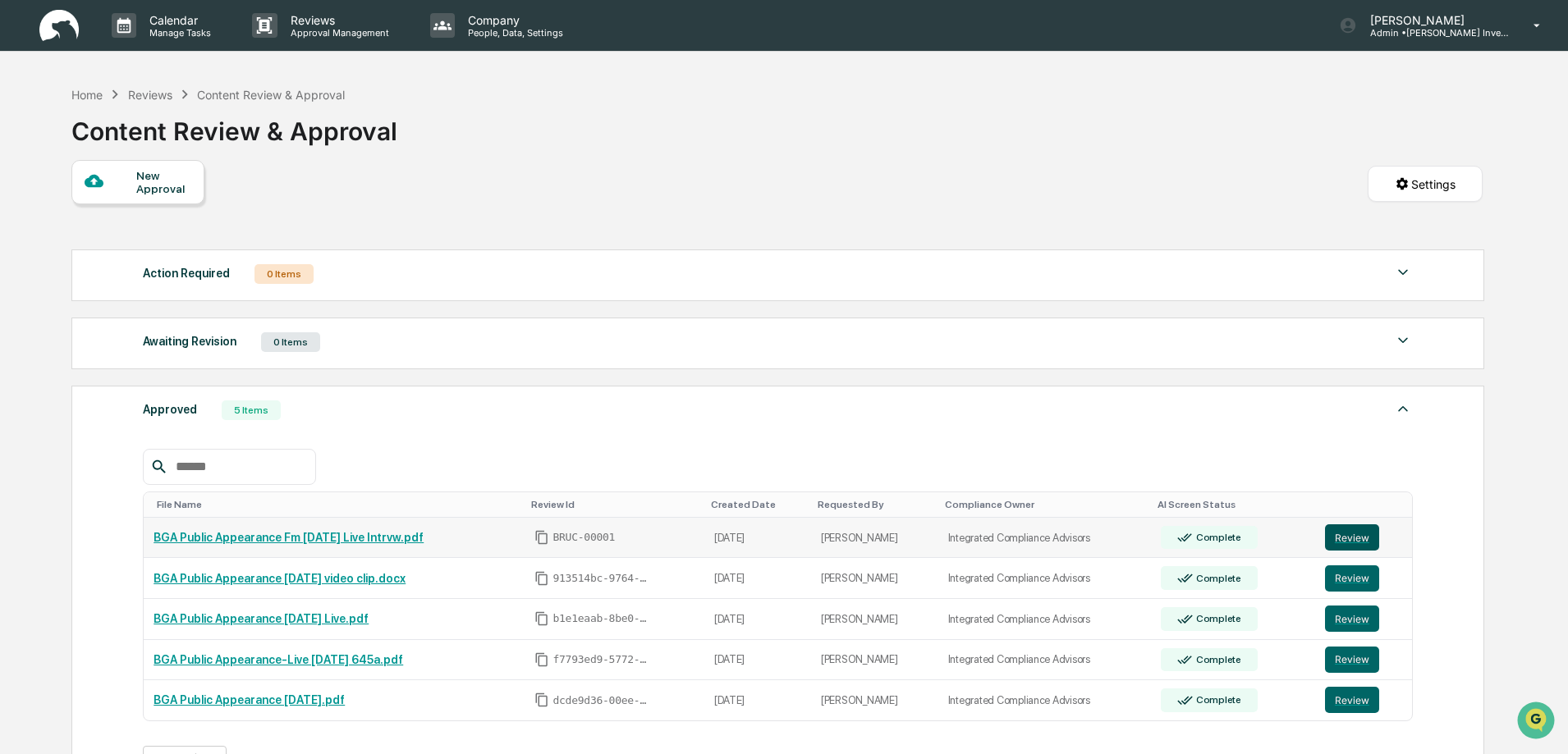
click at [1347, 535] on button "Review" at bounding box center [1351, 537] width 54 height 26
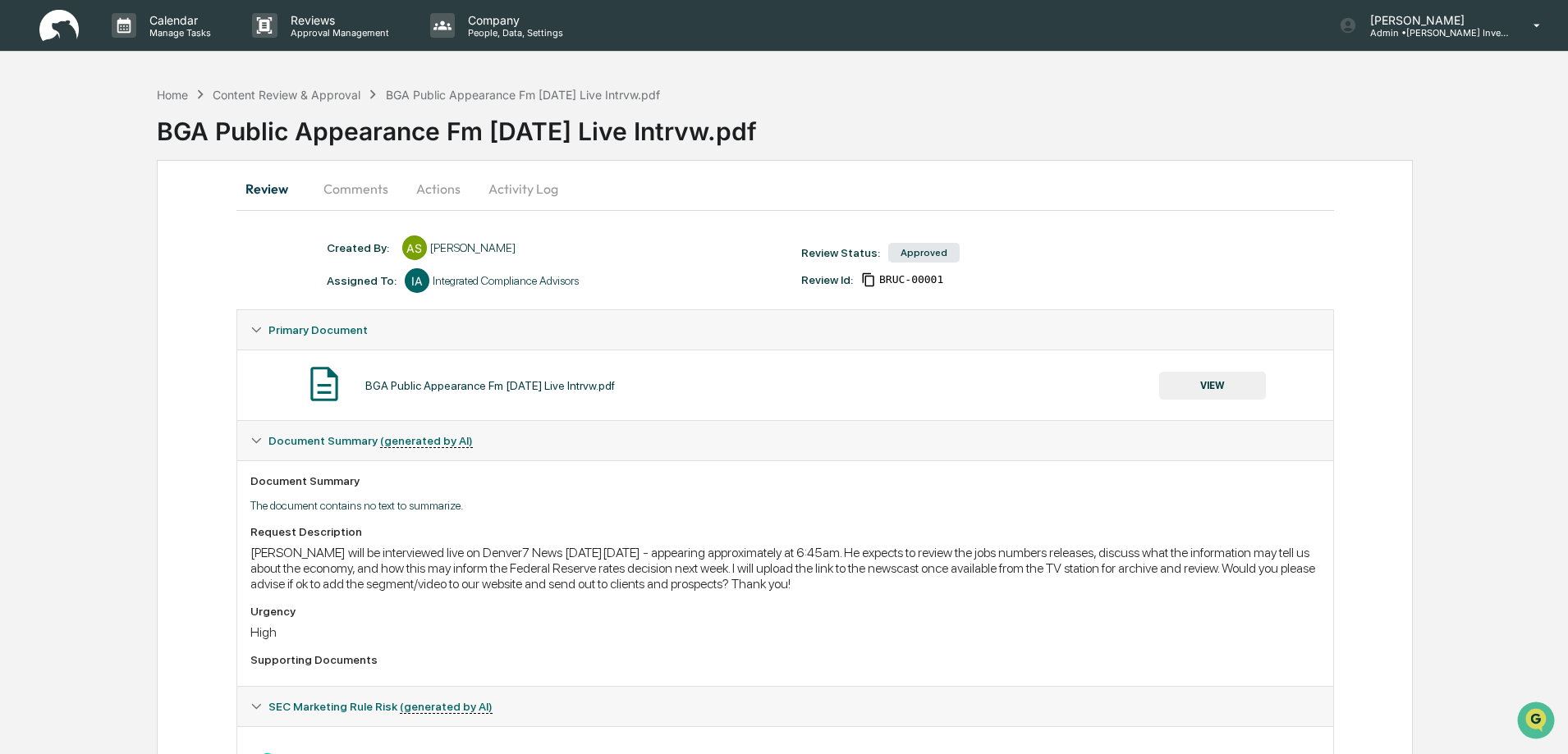
click at [439, 192] on button "Actions" at bounding box center [438, 189] width 74 height 39
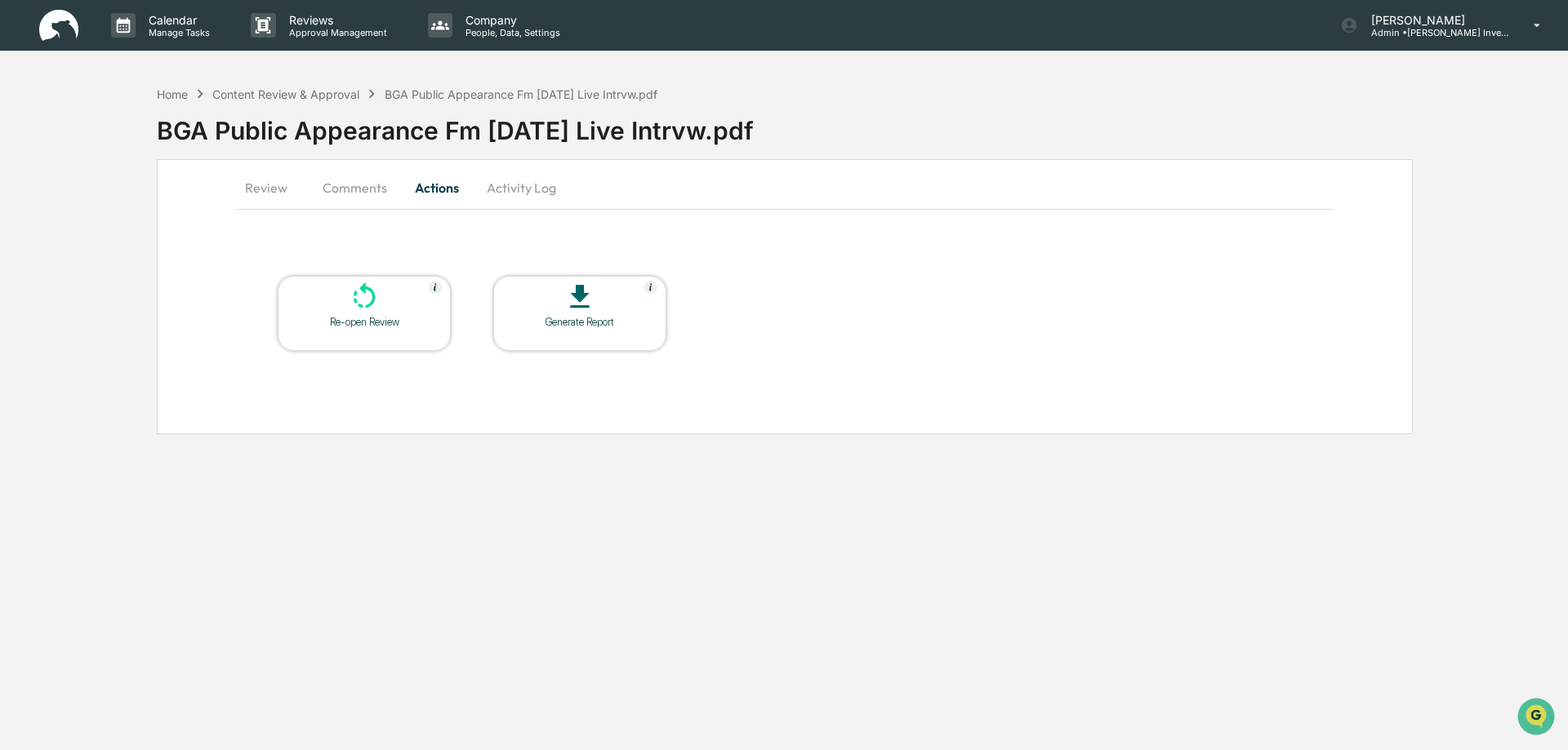
click at [365, 305] on icon at bounding box center [364, 297] width 33 height 33
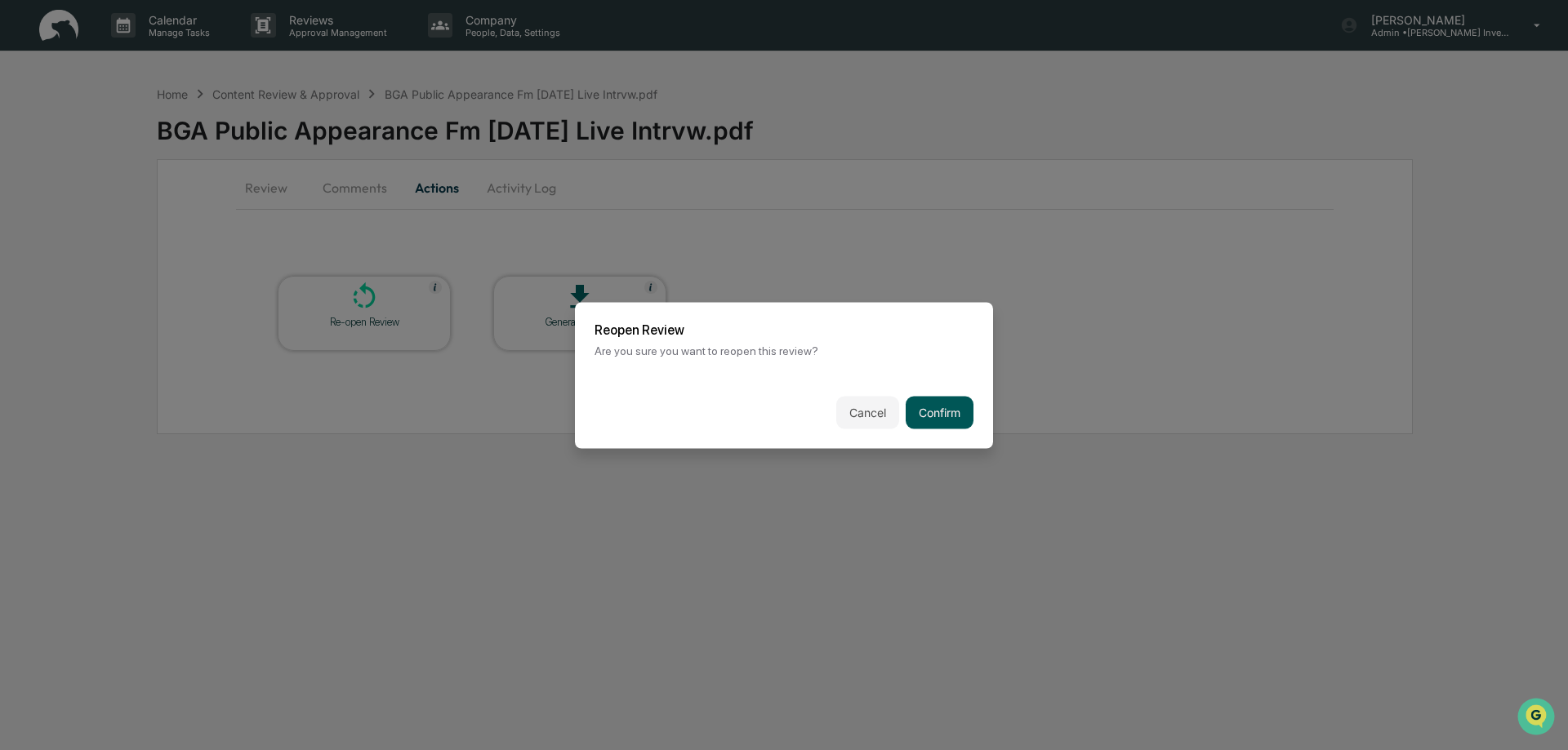
click at [945, 406] on button "Confirm" at bounding box center [939, 412] width 67 height 33
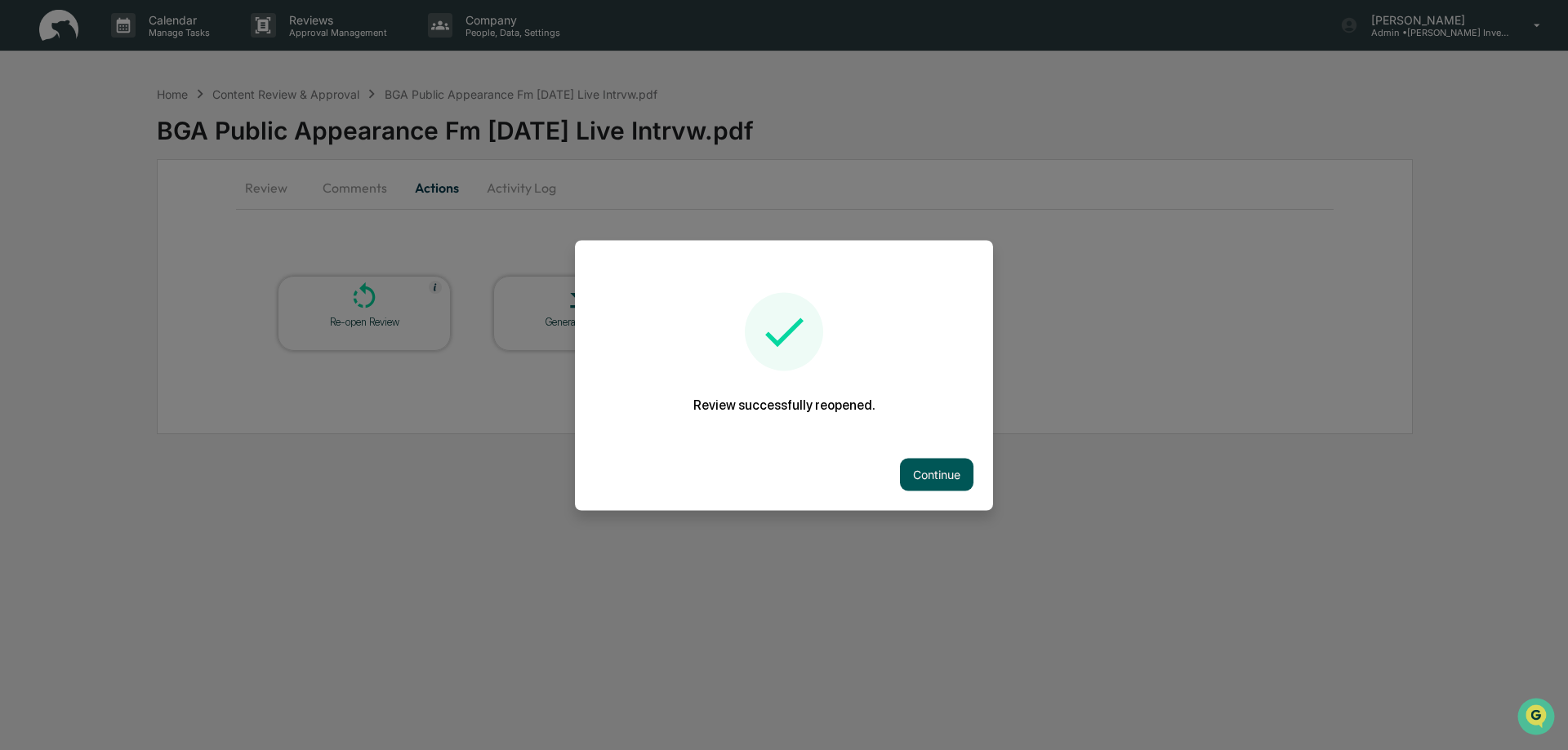
click at [932, 474] on button "Continue" at bounding box center [937, 474] width 74 height 33
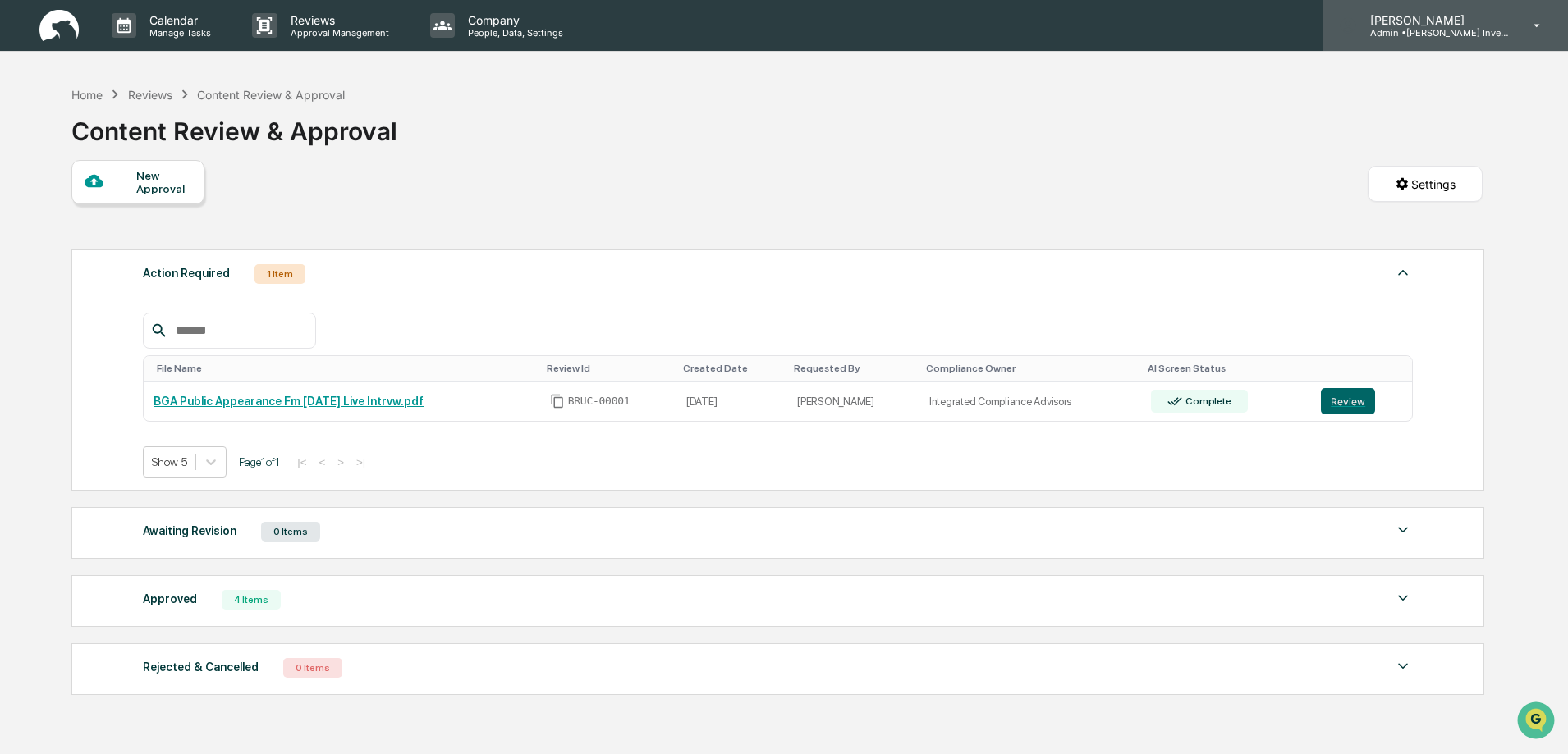
click at [1387, 24] on p "[PERSON_NAME]" at bounding box center [1433, 20] width 152 height 14
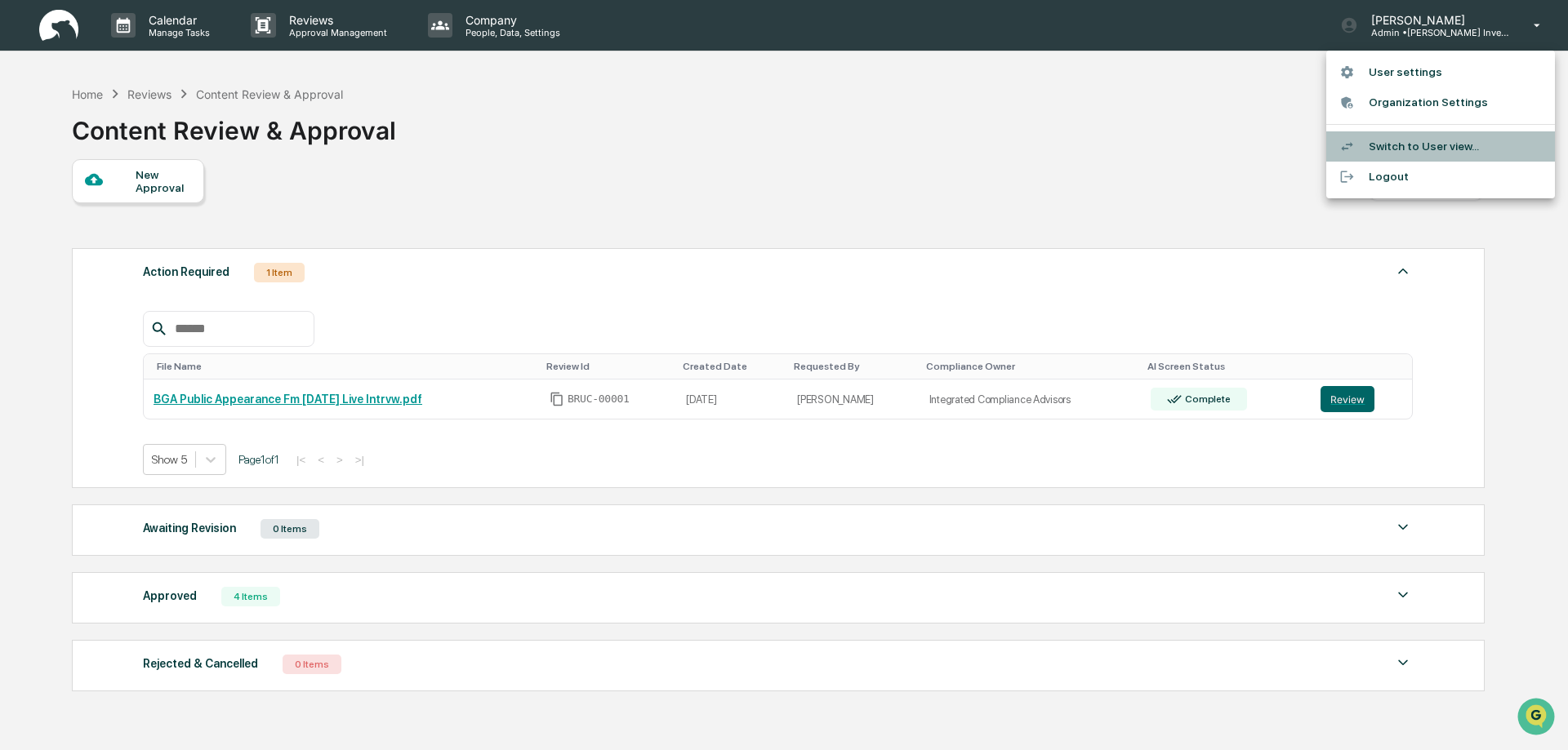
click at [1385, 142] on li "Switch to User view..." at bounding box center [1440, 146] width 229 height 30
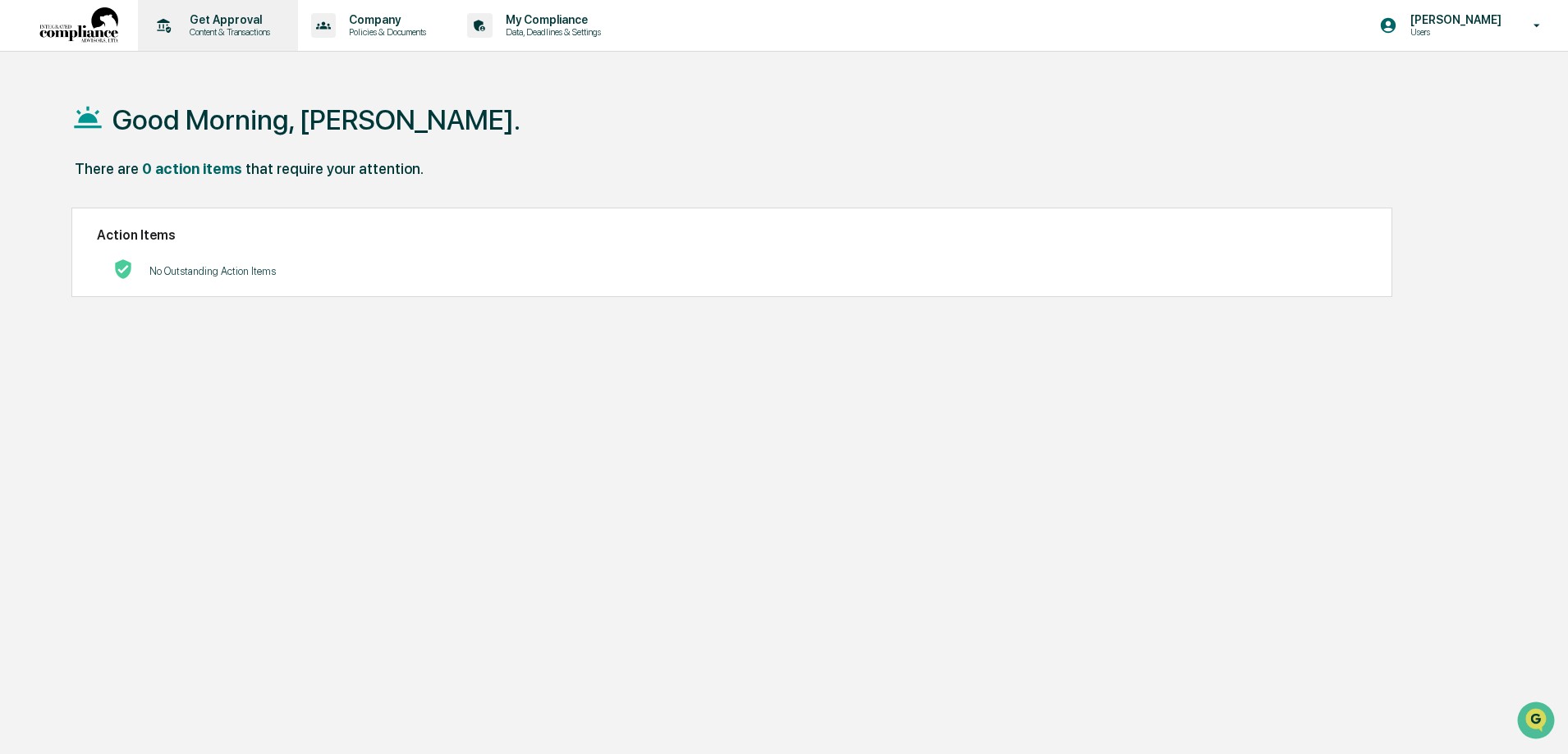
click at [255, 29] on p "Content & Transactions" at bounding box center [227, 31] width 102 height 12
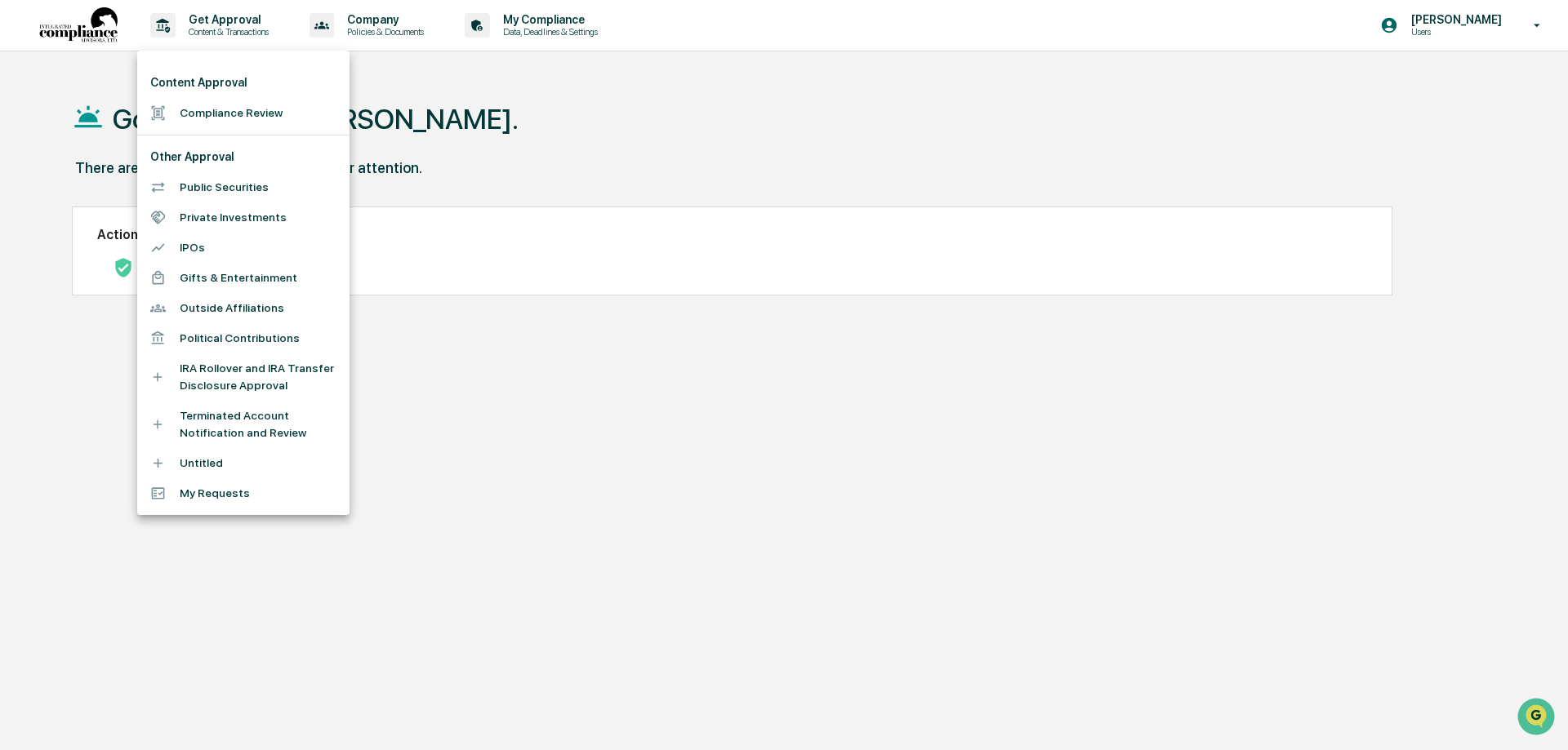
click at [216, 117] on li "Compliance Review" at bounding box center [243, 113] width 212 height 30
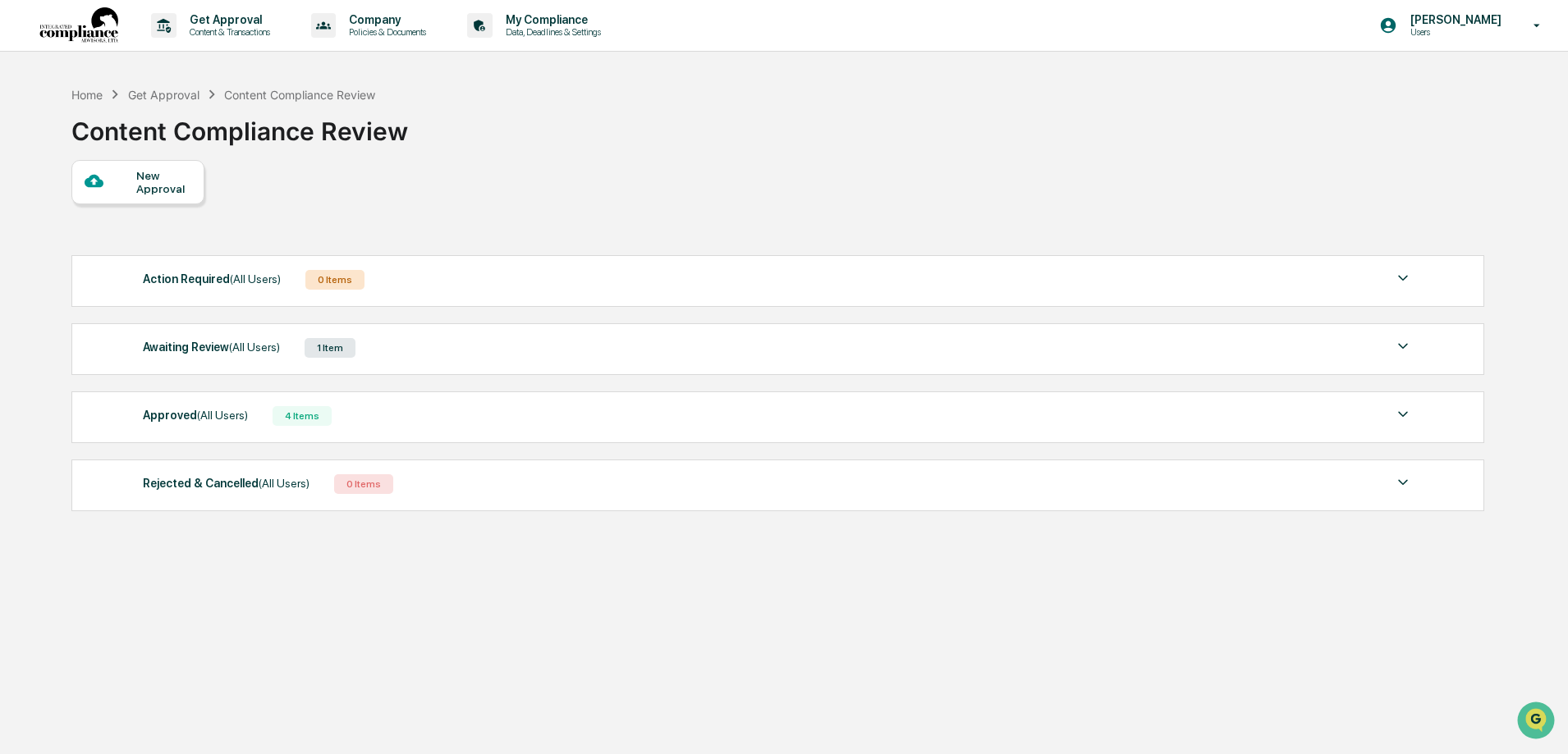
click at [333, 347] on div "1 Item" at bounding box center [330, 348] width 51 height 20
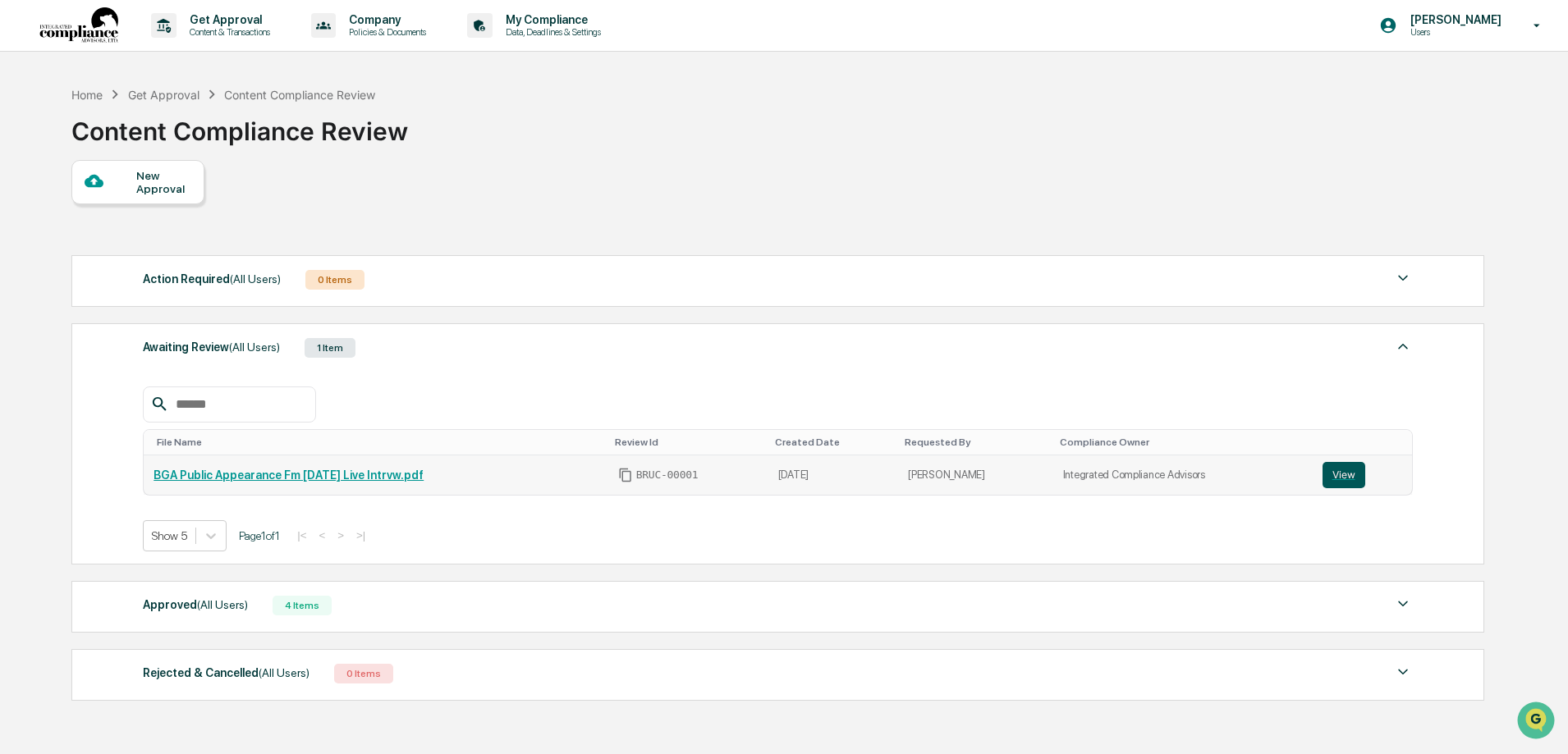
click at [1336, 472] on button "View" at bounding box center [1343, 474] width 43 height 26
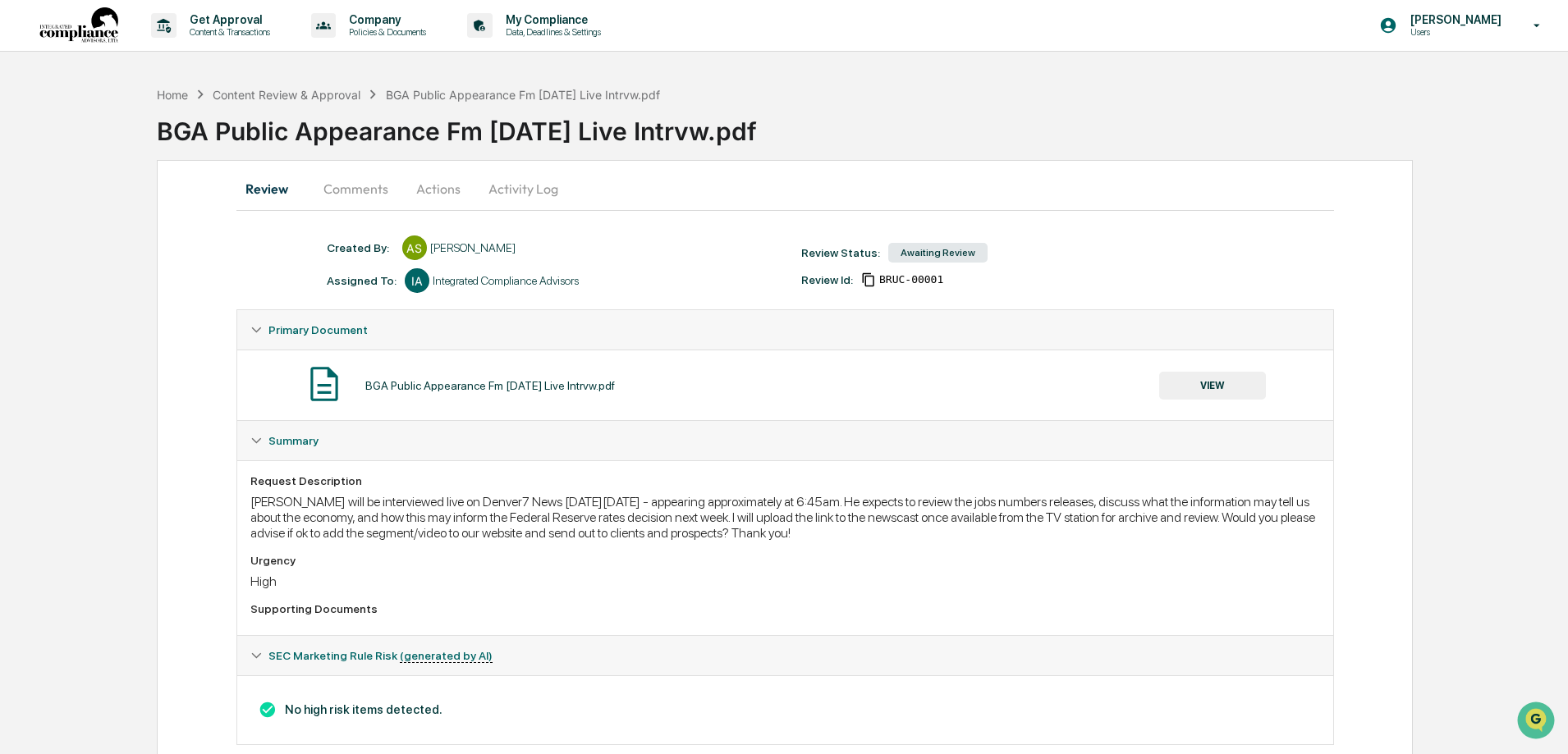
click at [360, 192] on button "Comments" at bounding box center [356, 189] width 91 height 39
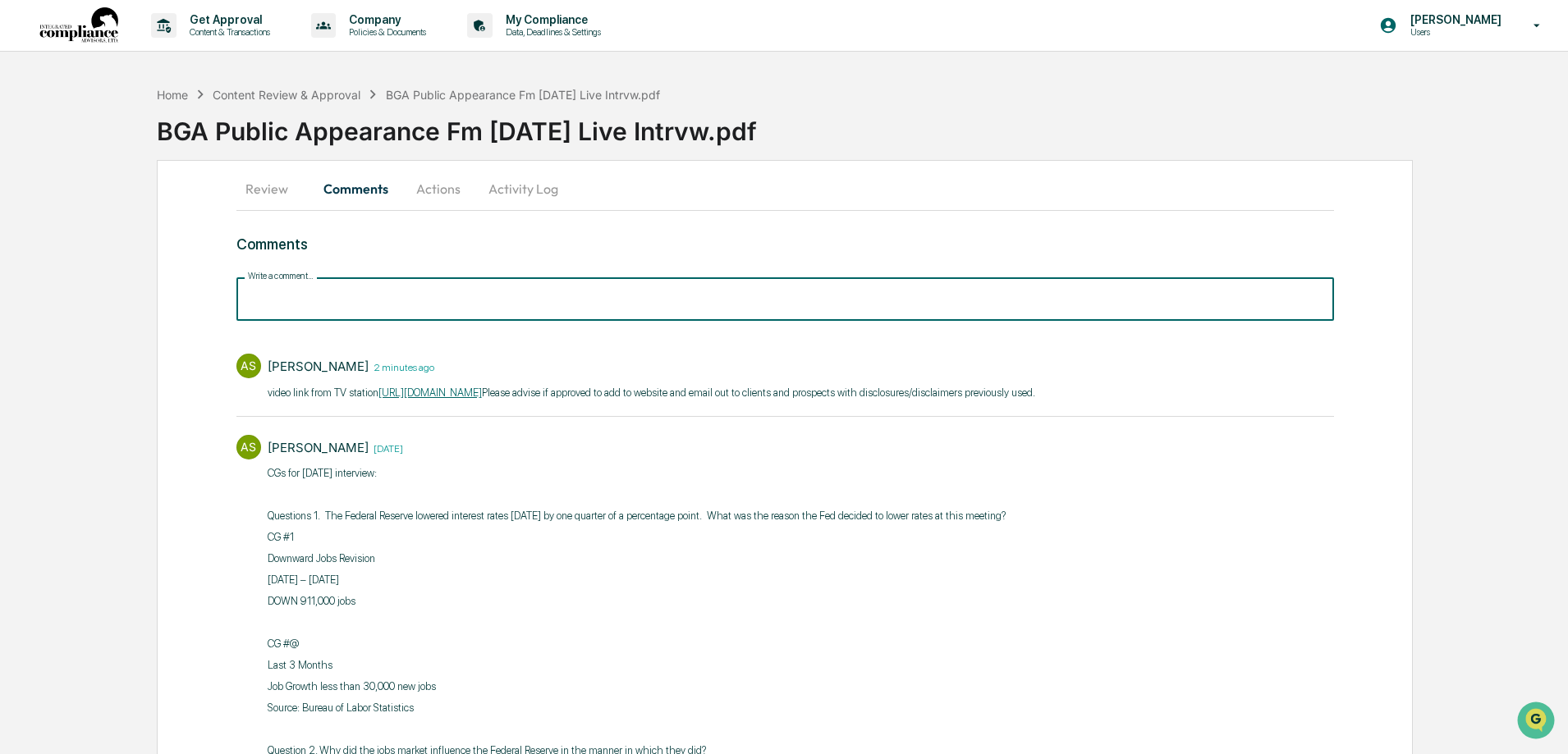
click at [314, 298] on input "Write a comment..." at bounding box center [784, 299] width 1097 height 44
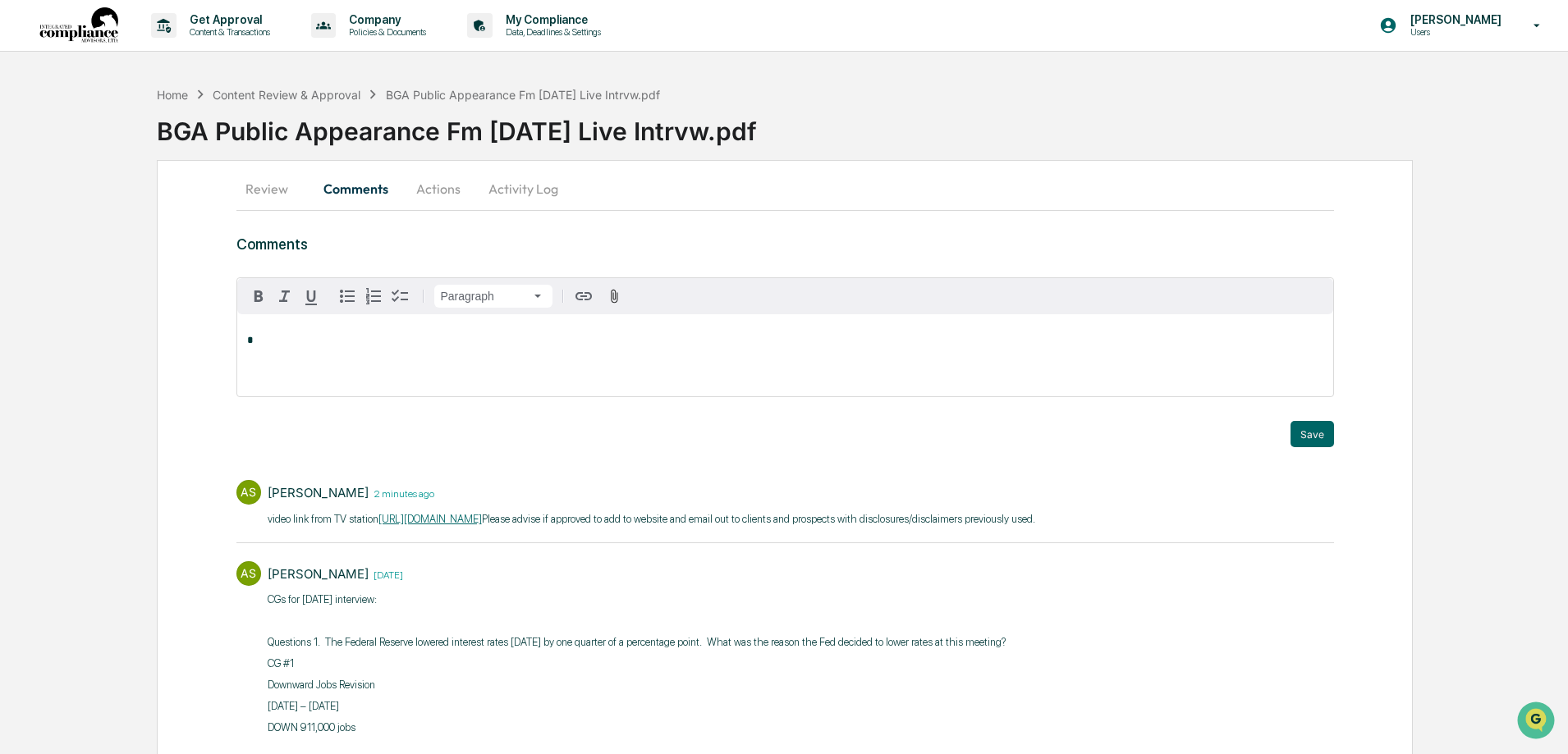
click at [256, 189] on button "Review" at bounding box center [273, 189] width 74 height 39
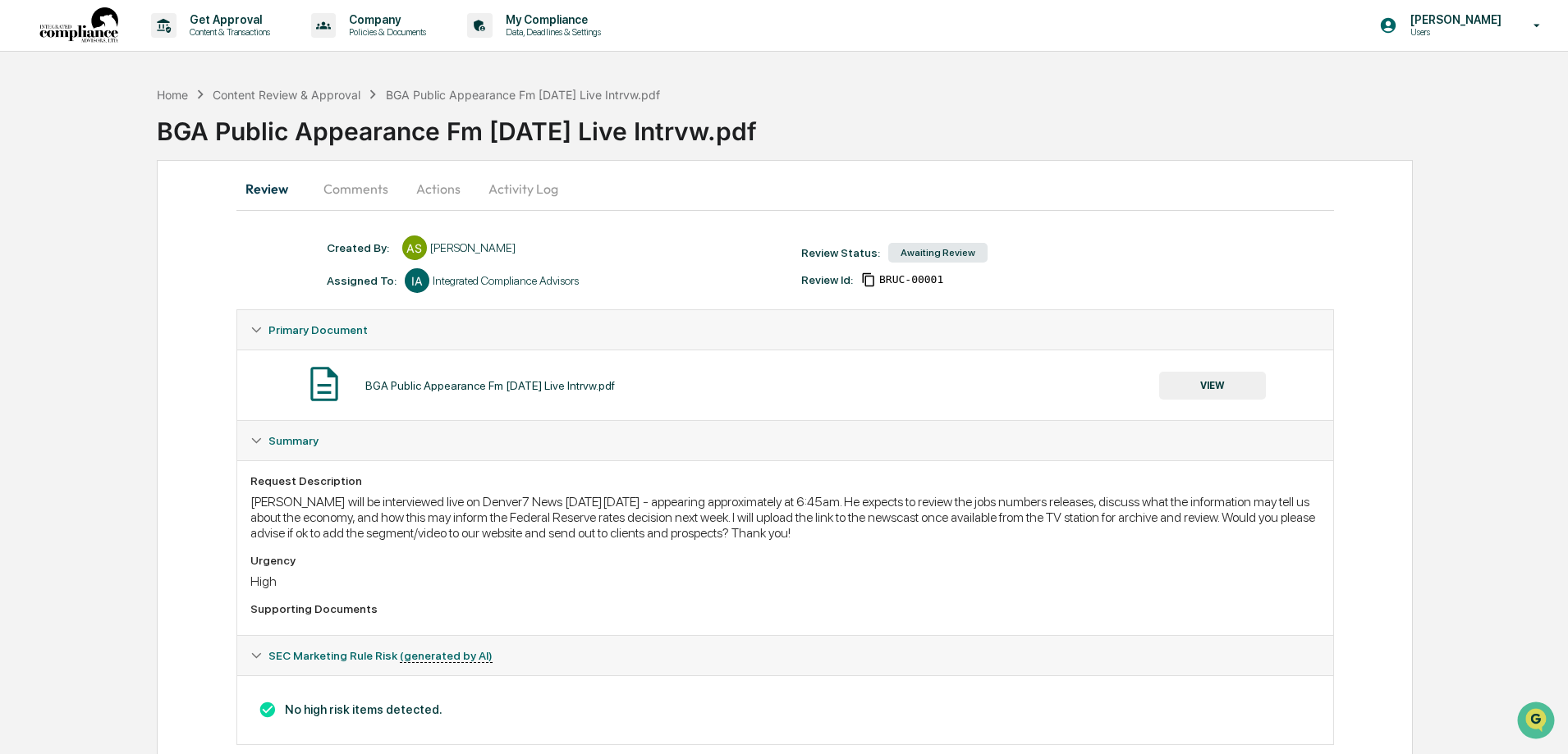
click at [428, 190] on button "Actions" at bounding box center [438, 189] width 74 height 39
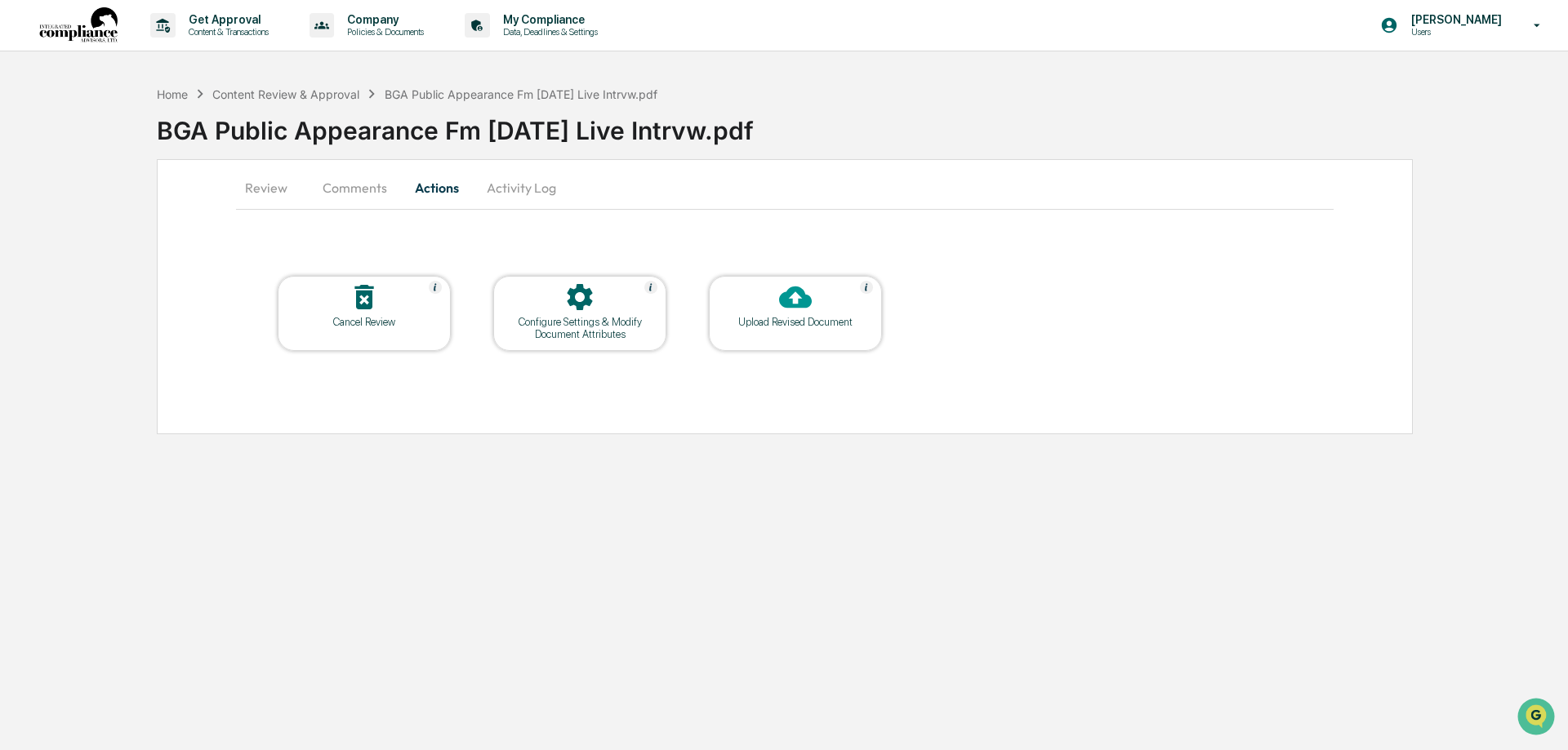
click at [790, 321] on div "Upload Revised Document" at bounding box center [796, 322] width 147 height 12
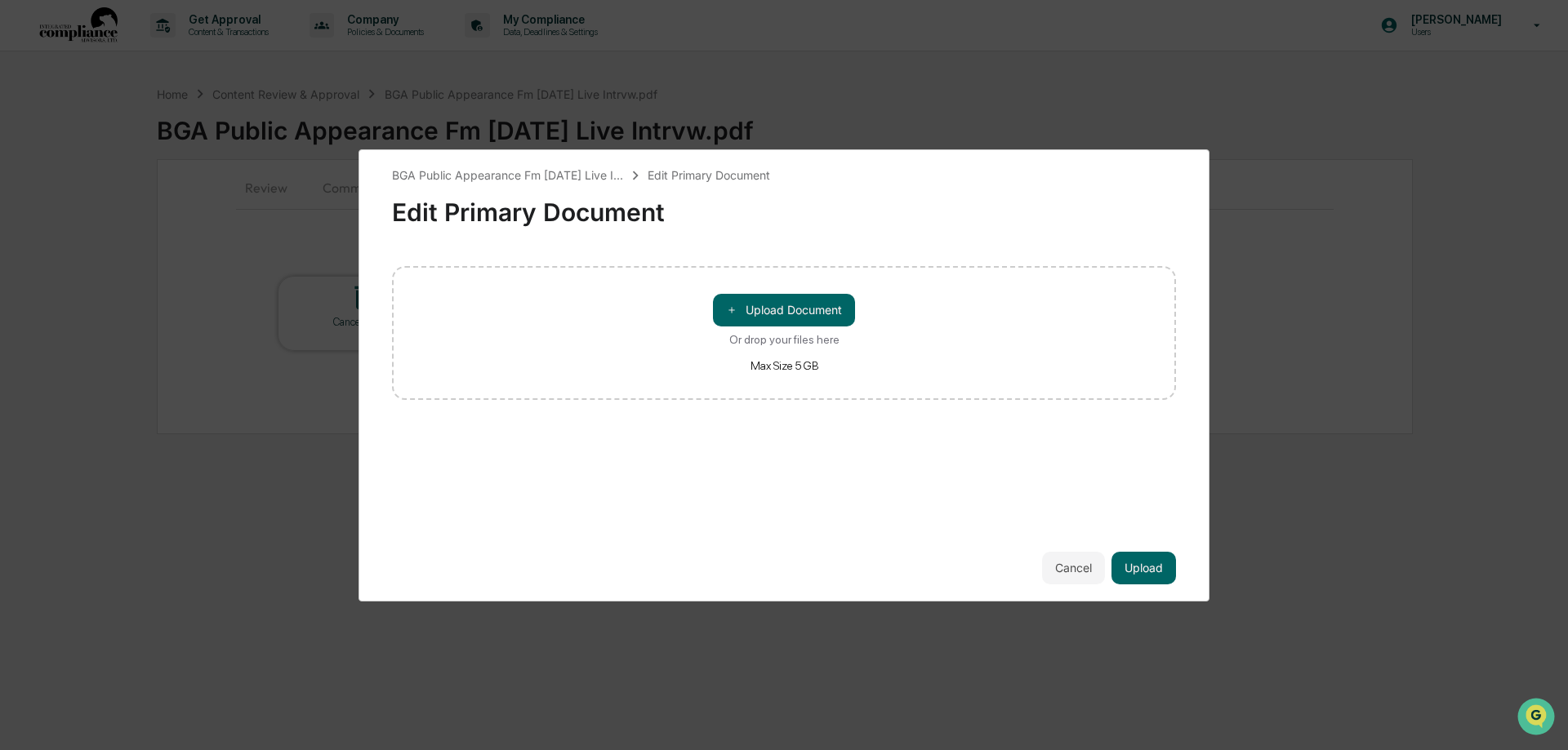
click at [778, 340] on div "Or drop your files here" at bounding box center [784, 340] width 110 height 13
click at [0, 0] on input "＋ Upload Document Or drop your files here Max Size 5 GB" at bounding box center [0, 0] width 0 height 0
click at [1075, 570] on button "Cancel" at bounding box center [1073, 567] width 63 height 33
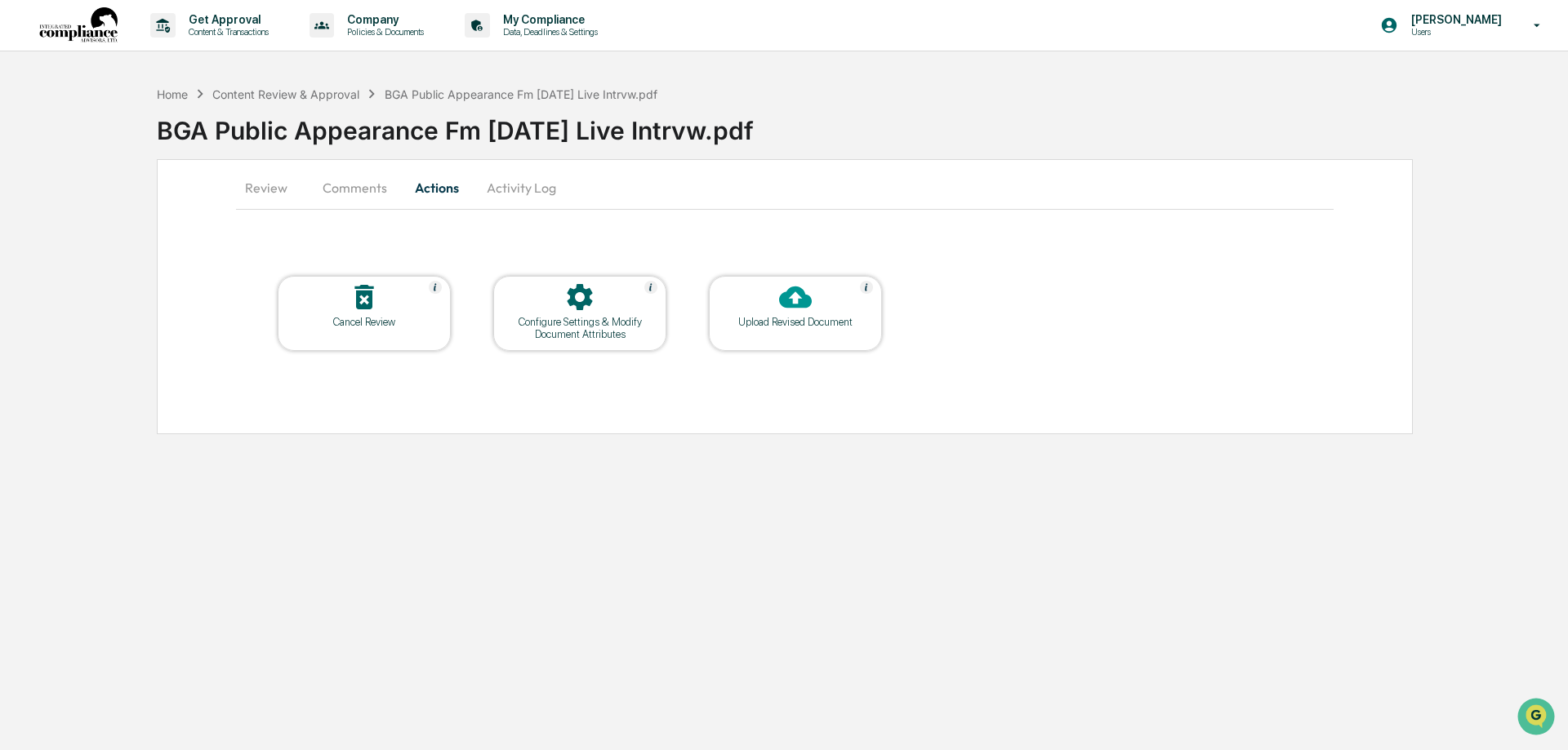
click at [359, 186] on button "Comments" at bounding box center [355, 188] width 90 height 39
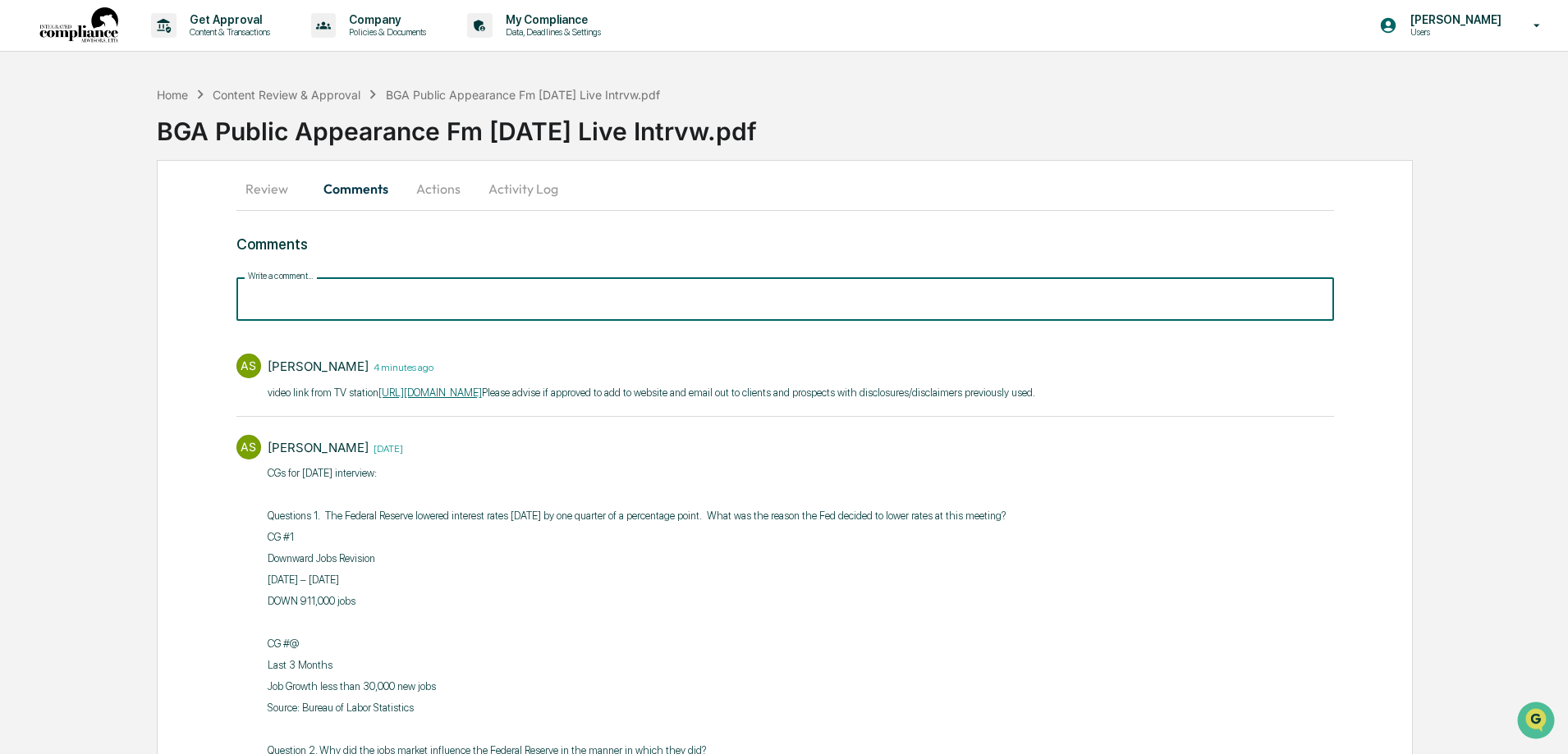
click at [369, 298] on input "Write a comment..." at bounding box center [784, 299] width 1097 height 44
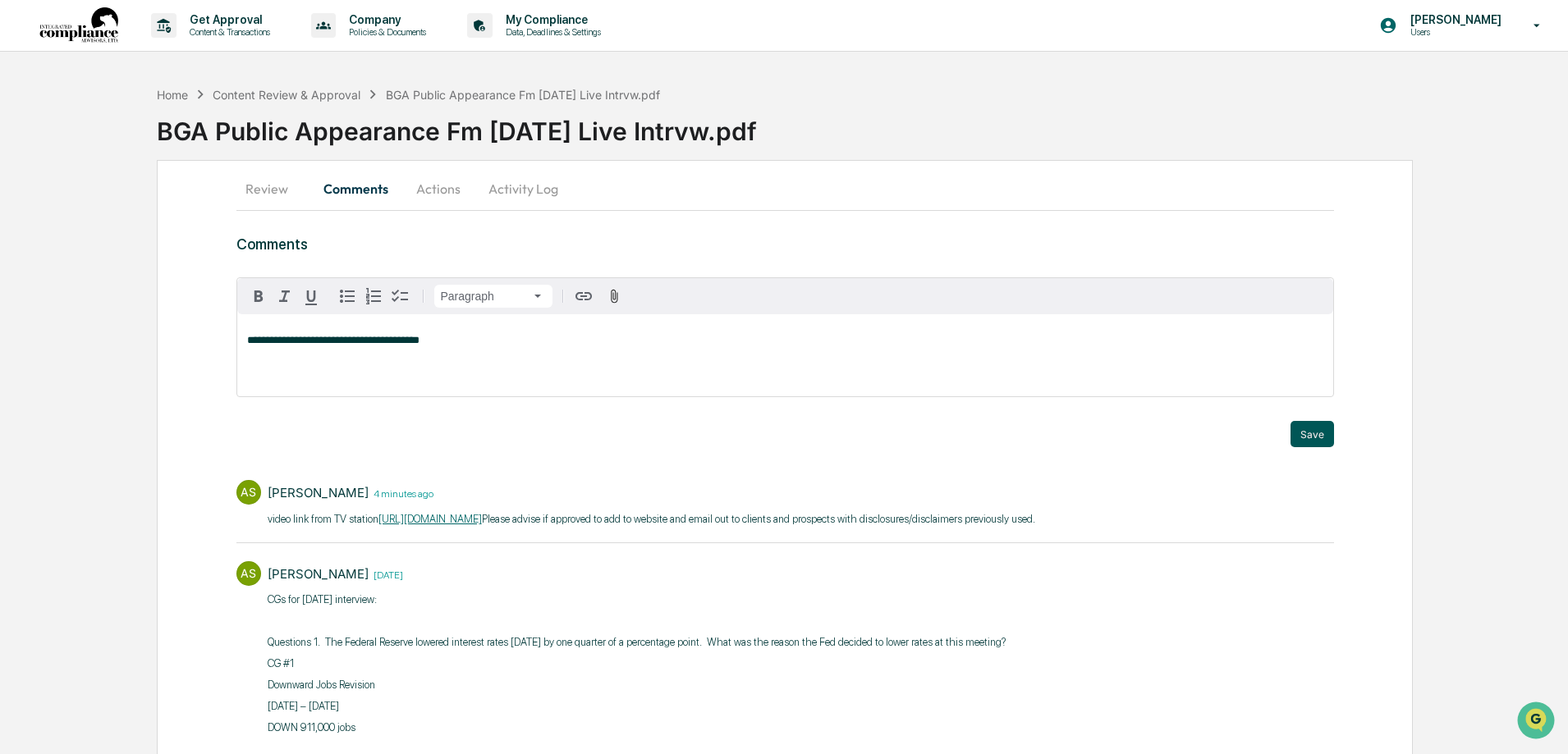
click at [1317, 437] on button "Save" at bounding box center [1311, 433] width 44 height 26
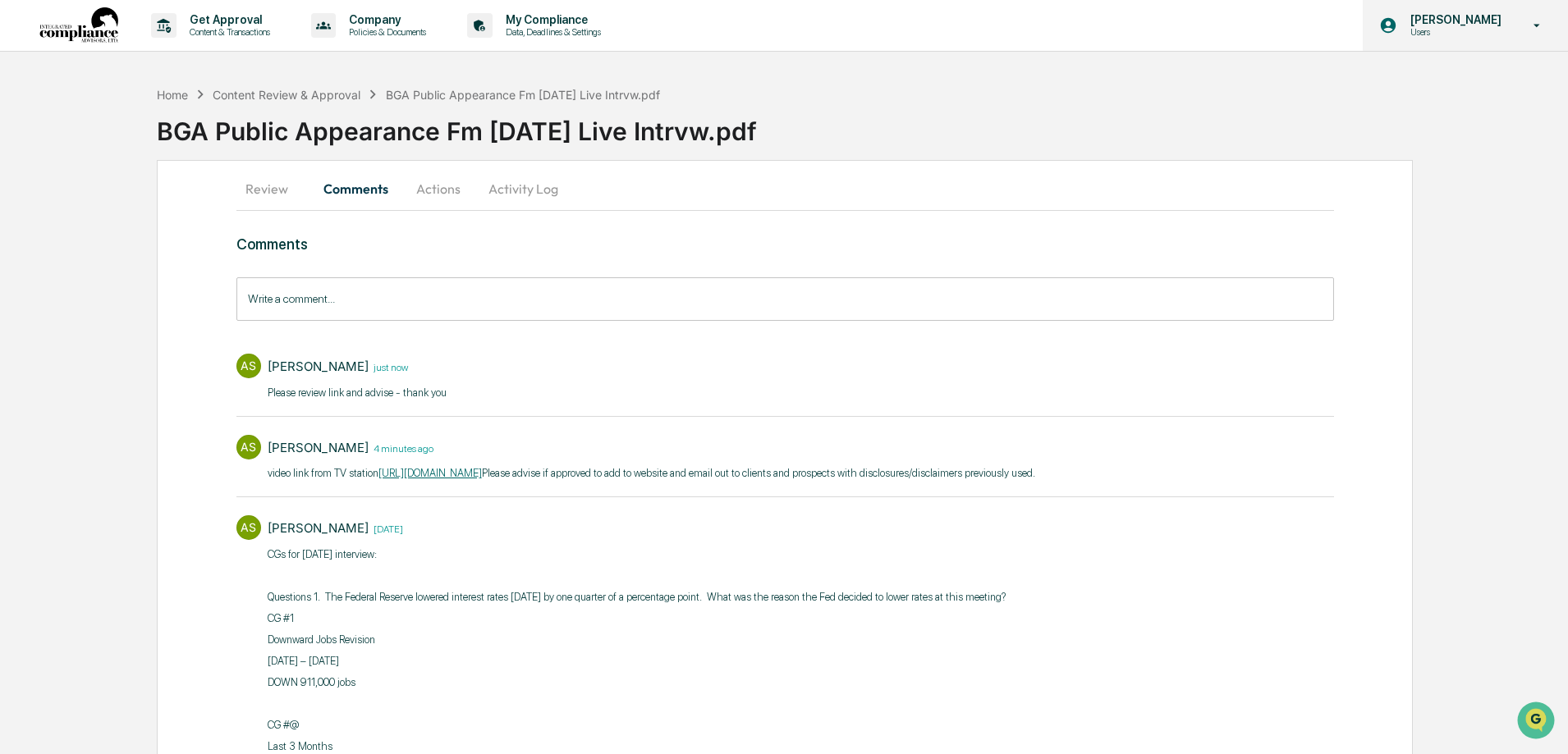
click at [1448, 35] on p "Users" at bounding box center [1453, 31] width 112 height 12
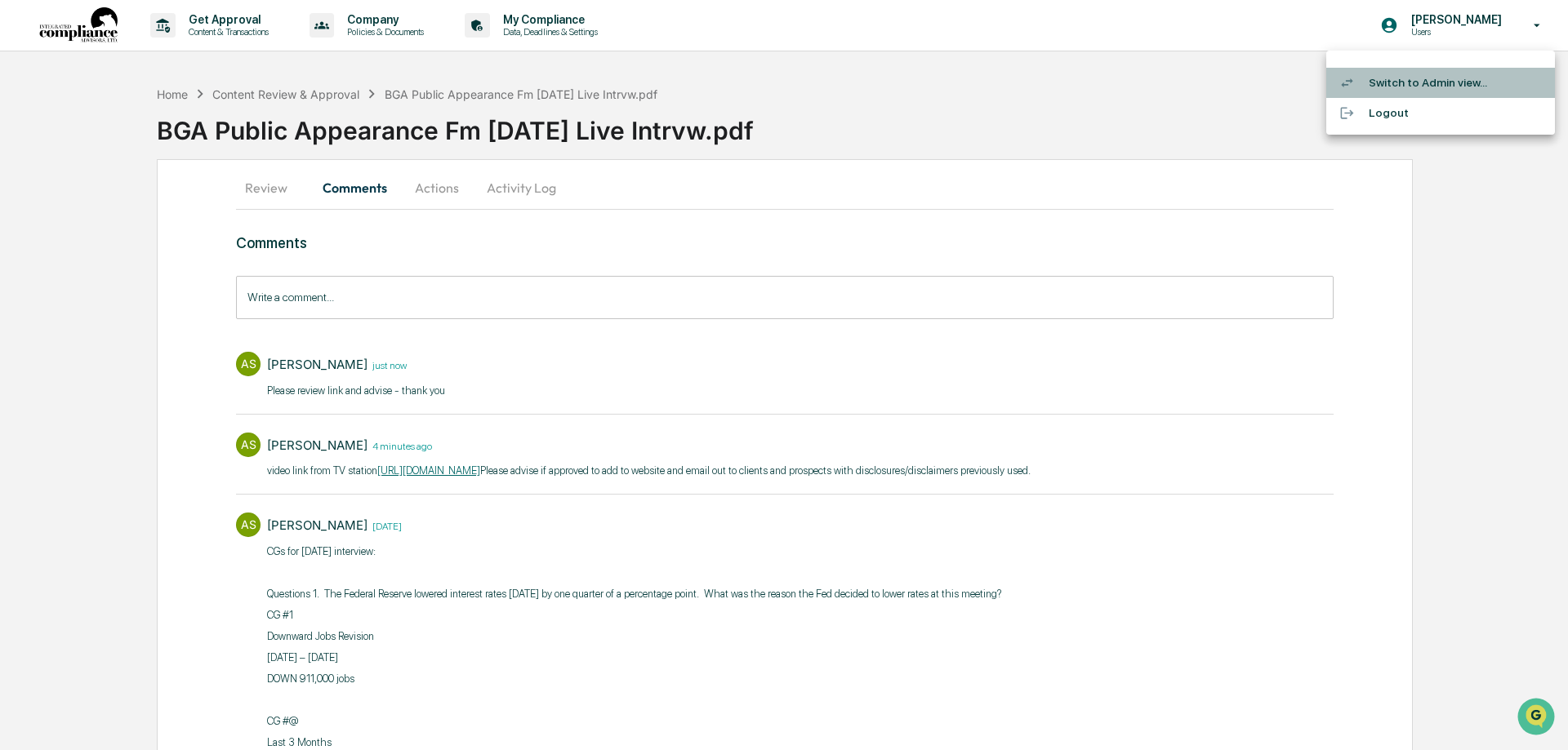
click at [1437, 85] on li "Switch to Admin view..." at bounding box center [1440, 82] width 229 height 30
